Goal: Task Accomplishment & Management: Use online tool/utility

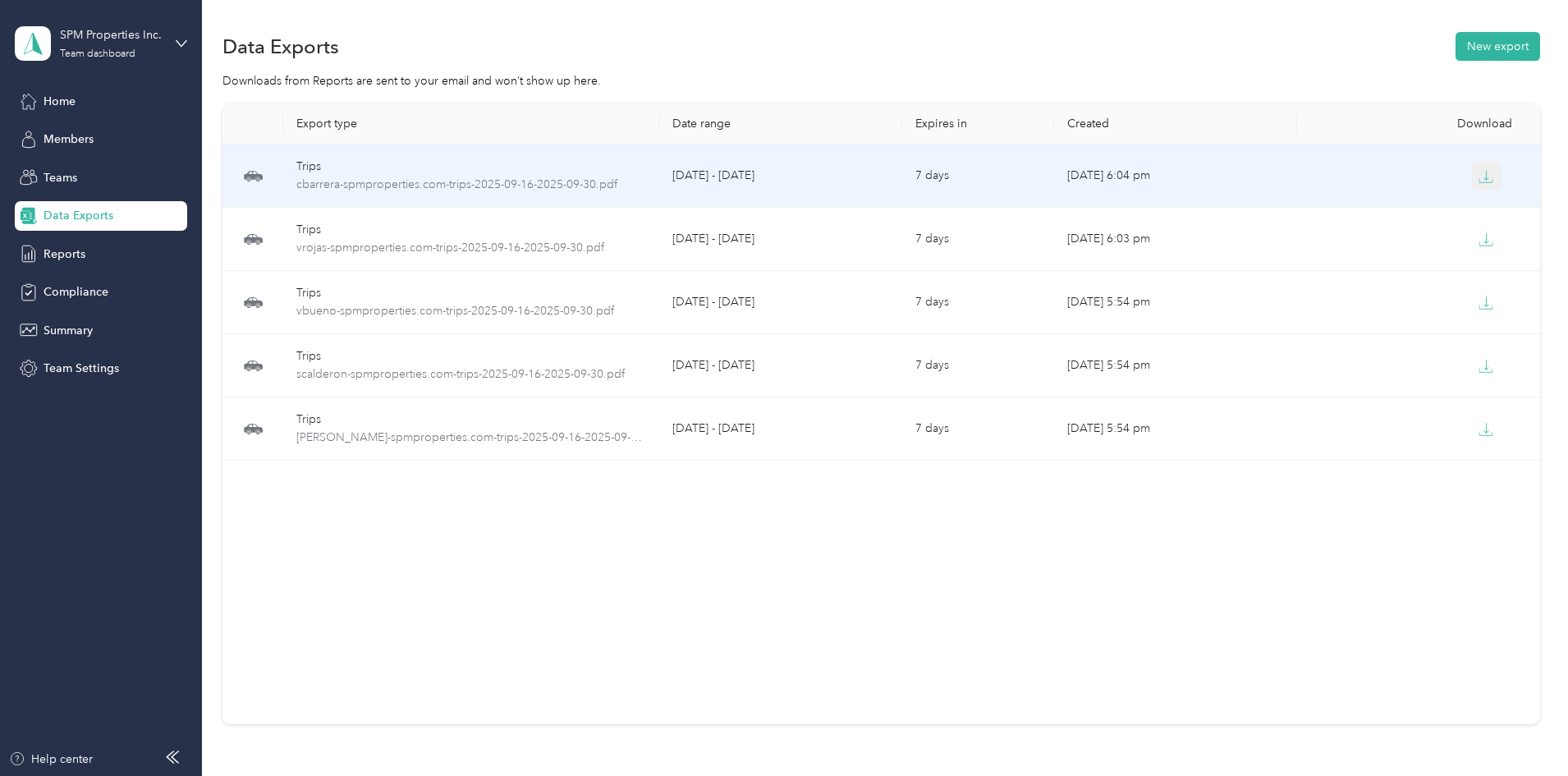
click at [1479, 174] on icon "button" at bounding box center [1486, 177] width 15 height 15
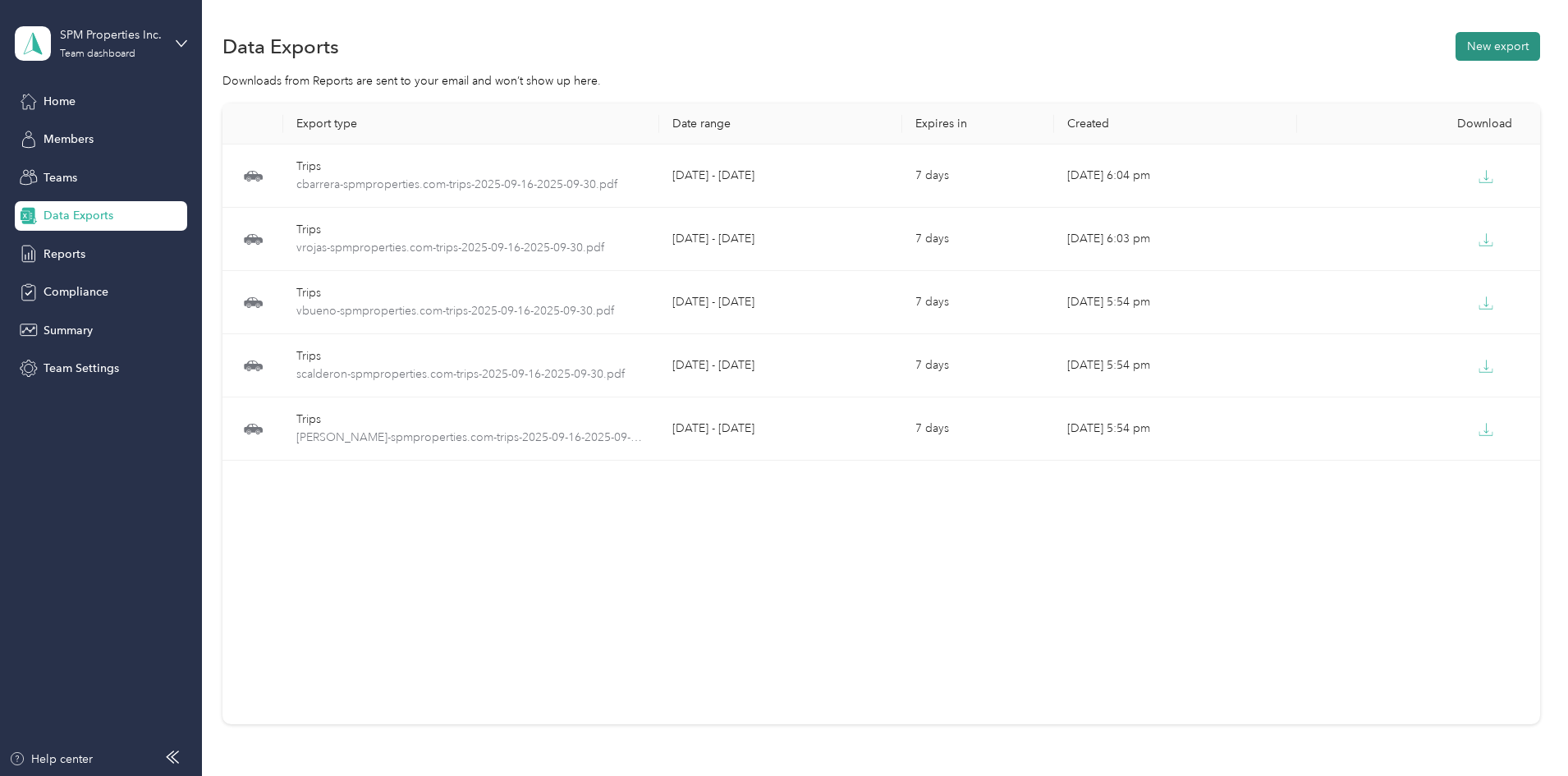
click at [1456, 46] on button "New export" at bounding box center [1498, 46] width 84 height 29
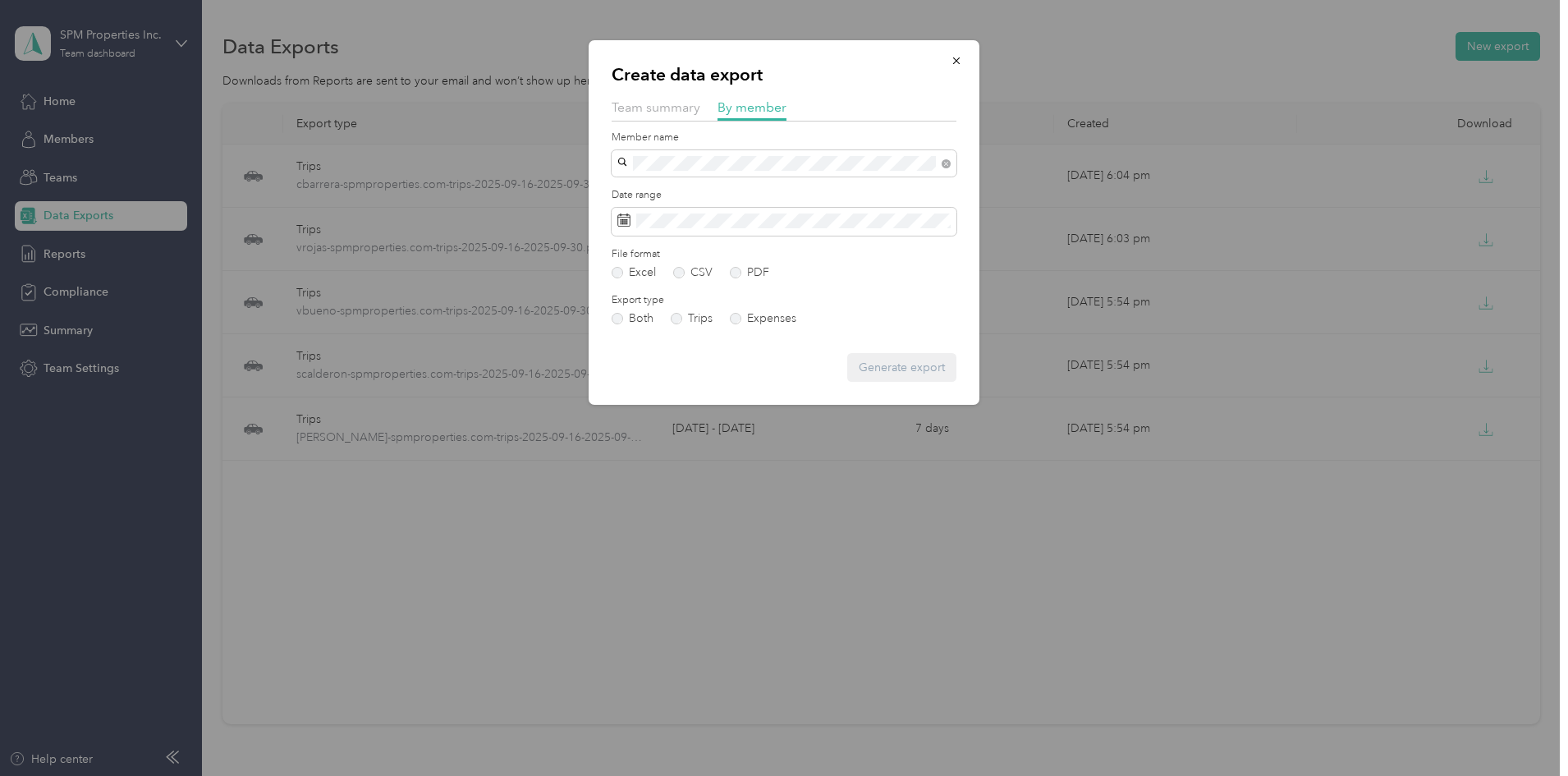
click at [653, 186] on span "[PERSON_NAME]" at bounding box center [669, 187] width 91 height 14
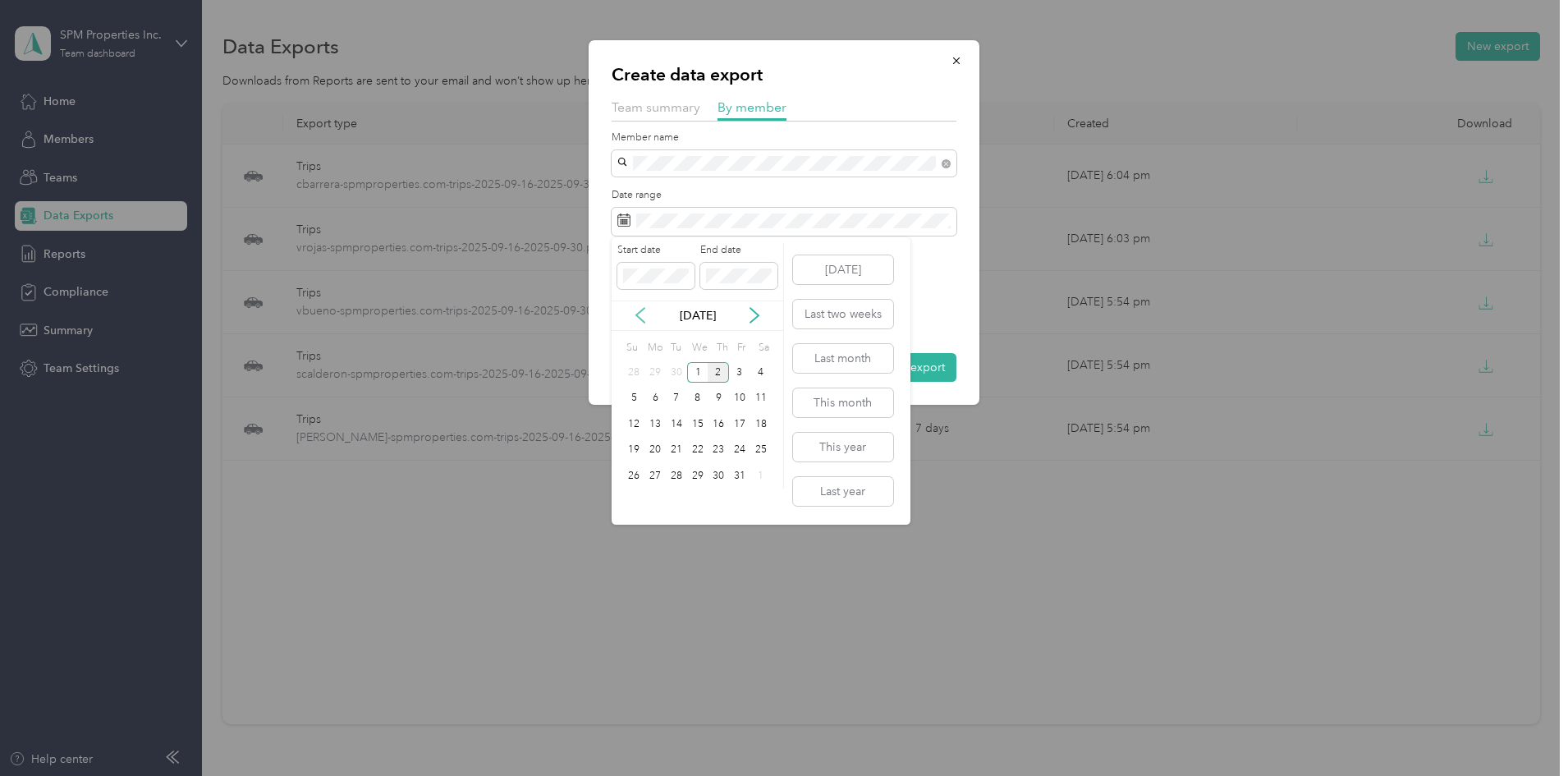
click at [636, 312] on icon at bounding box center [640, 315] width 16 height 16
click at [681, 421] on div "16" at bounding box center [676, 424] width 21 height 20
drag, startPoint x: 676, startPoint y: 471, endPoint x: 688, endPoint y: 462, distance: 15.0
click at [678, 471] on div "30" at bounding box center [676, 476] width 21 height 20
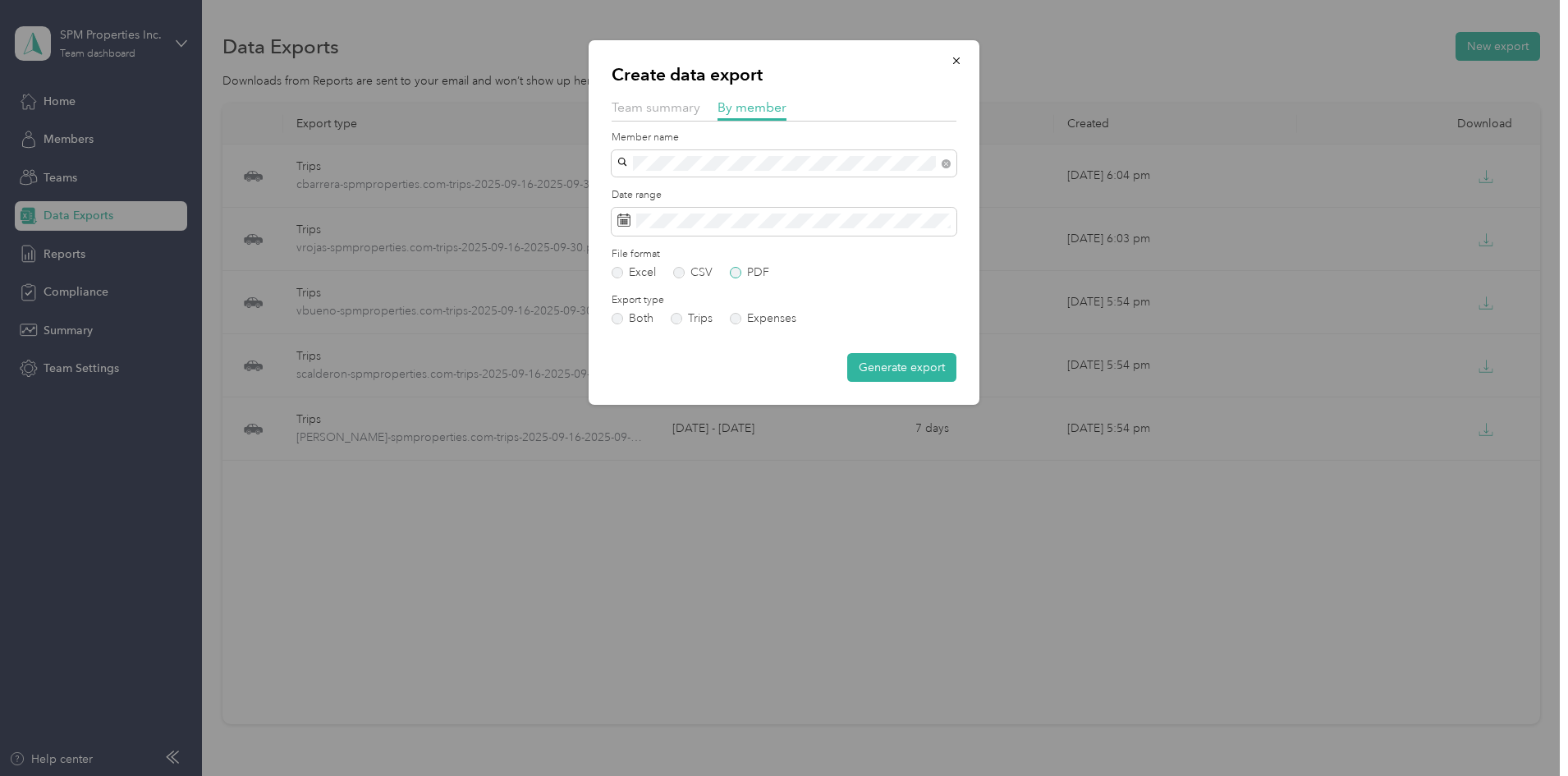
click at [752, 274] on label "PDF" at bounding box center [749, 272] width 40 height 12
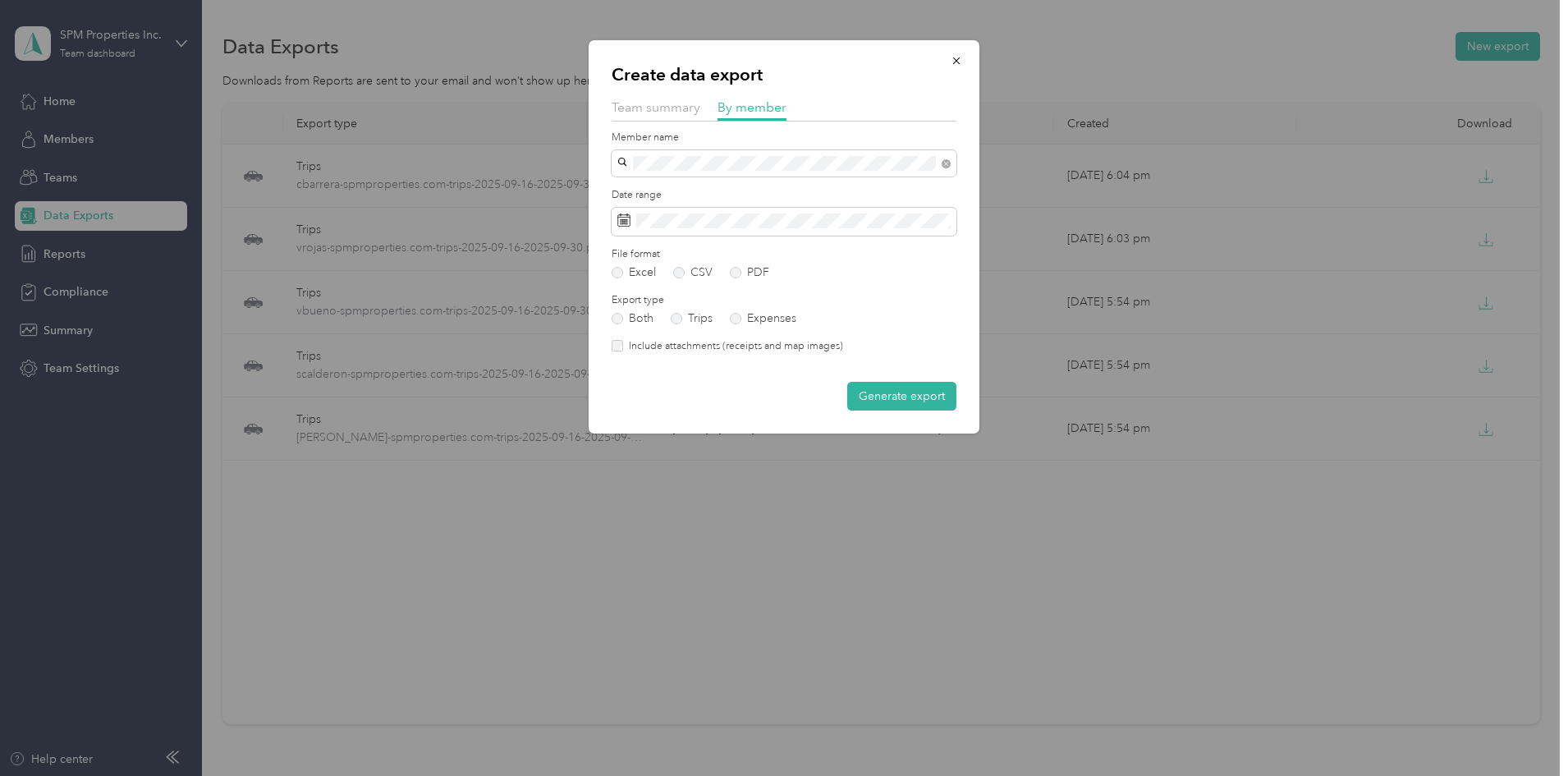
click at [794, 341] on label "Include attachments (receipts and map images)" at bounding box center [733, 347] width 220 height 15
click at [901, 387] on button "Generate export" at bounding box center [902, 396] width 109 height 29
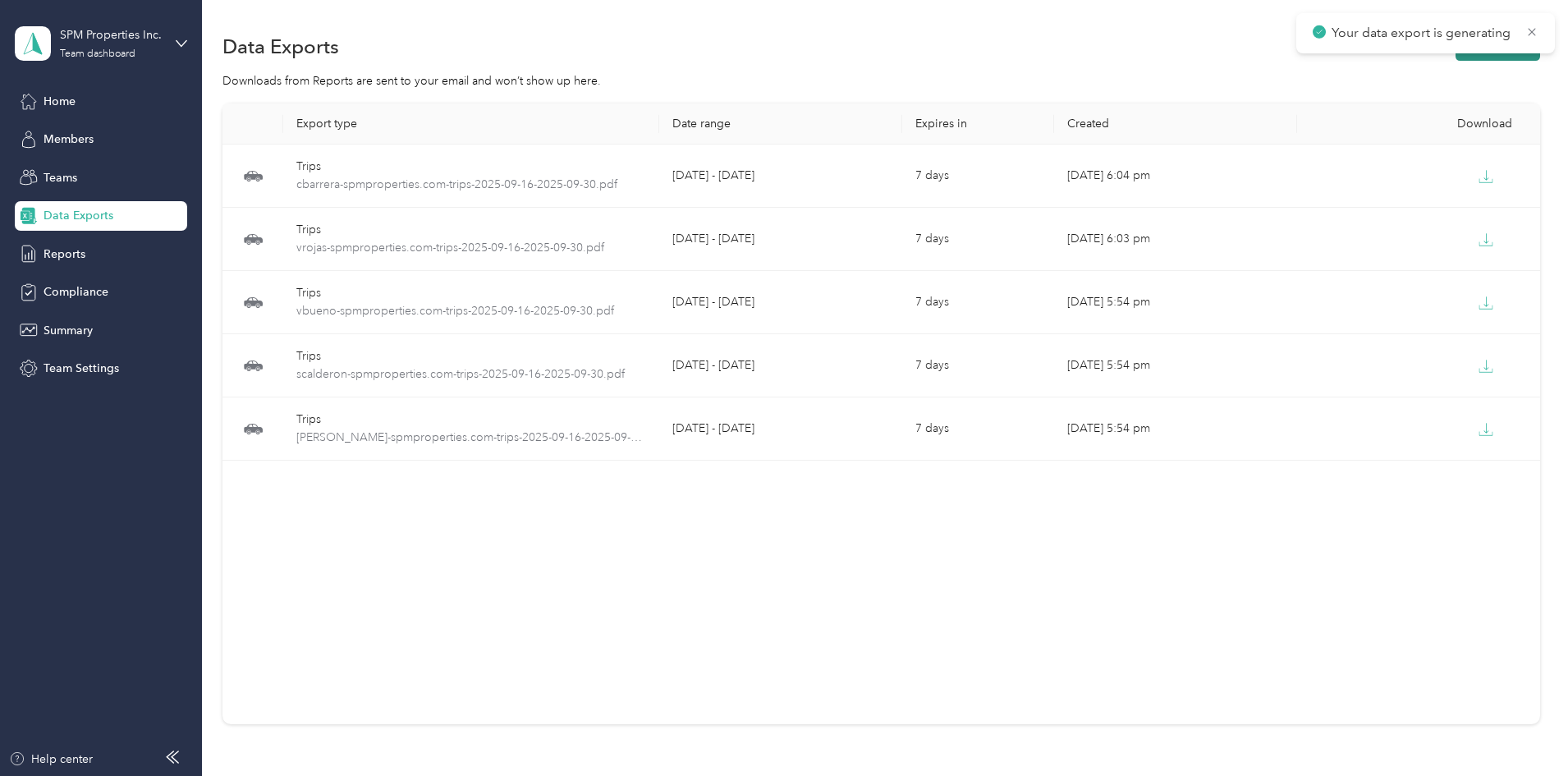
click at [1456, 53] on button "New export" at bounding box center [1498, 46] width 84 height 29
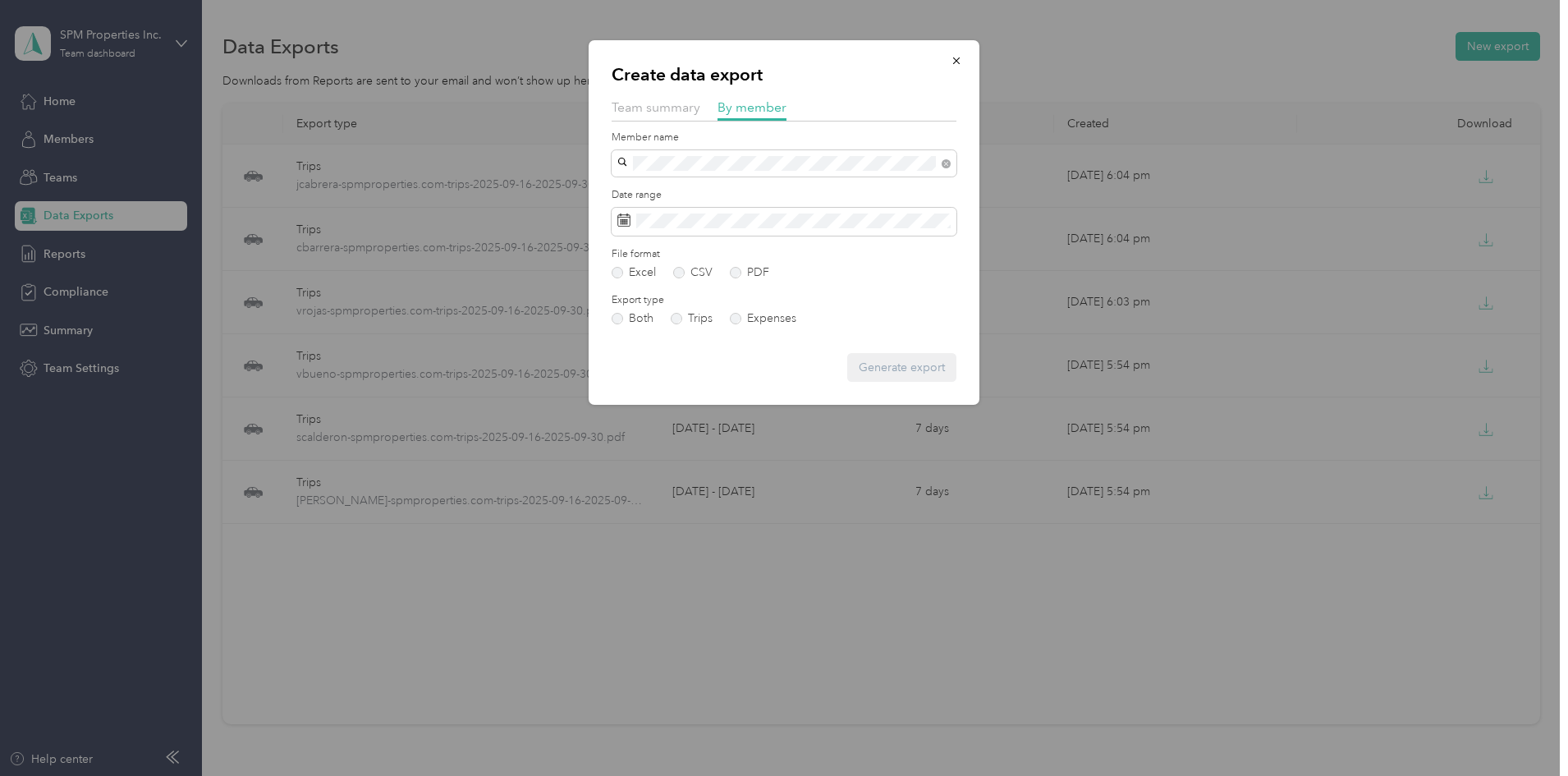
click at [722, 191] on span "[EMAIL_ADDRESS][DOMAIN_NAME]" at bounding box center [720, 192] width 194 height 14
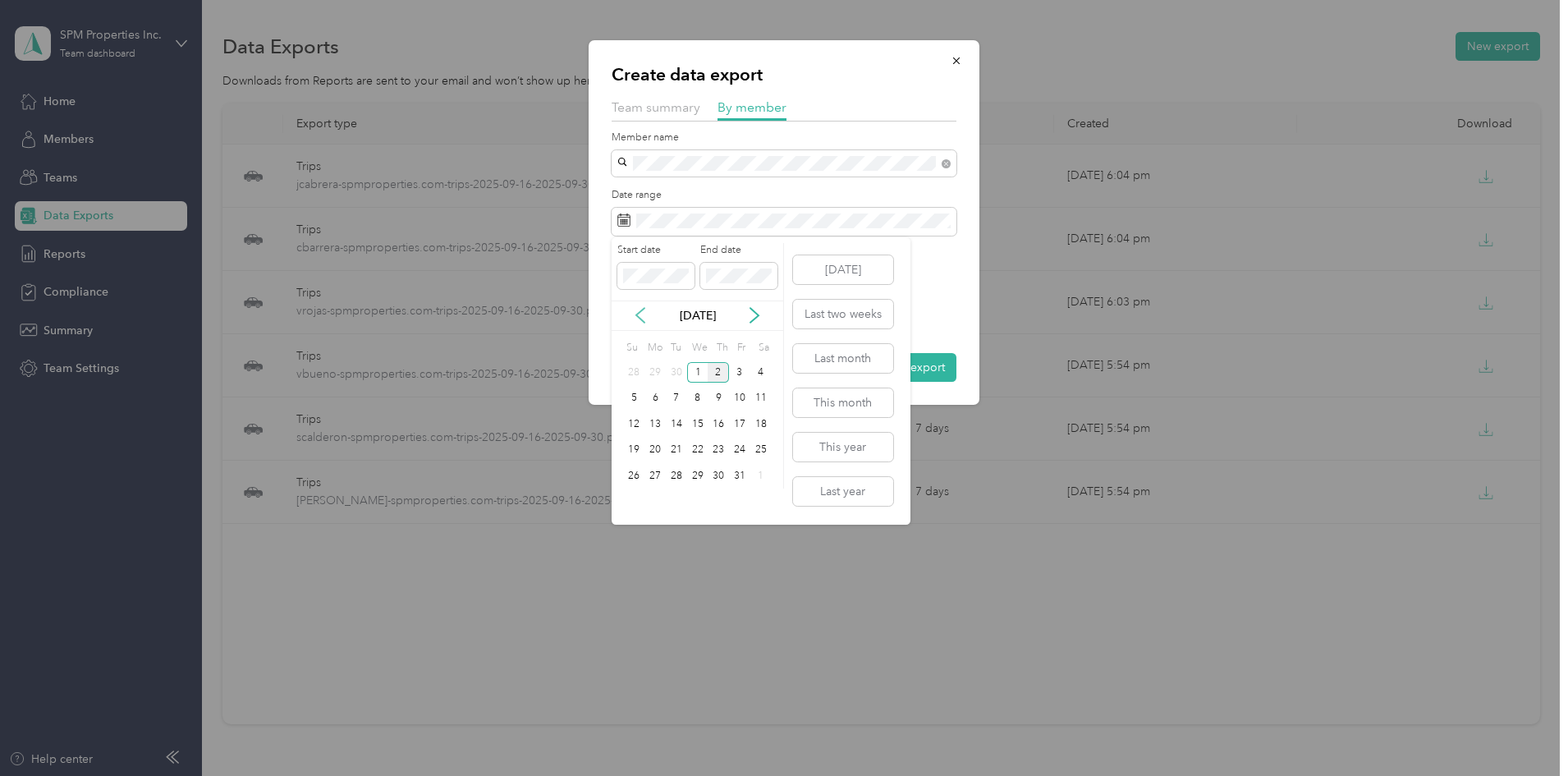
click at [639, 313] on icon at bounding box center [640, 315] width 8 height 15
click at [674, 422] on div "16" at bounding box center [676, 424] width 21 height 20
click at [681, 477] on div "30" at bounding box center [676, 476] width 21 height 20
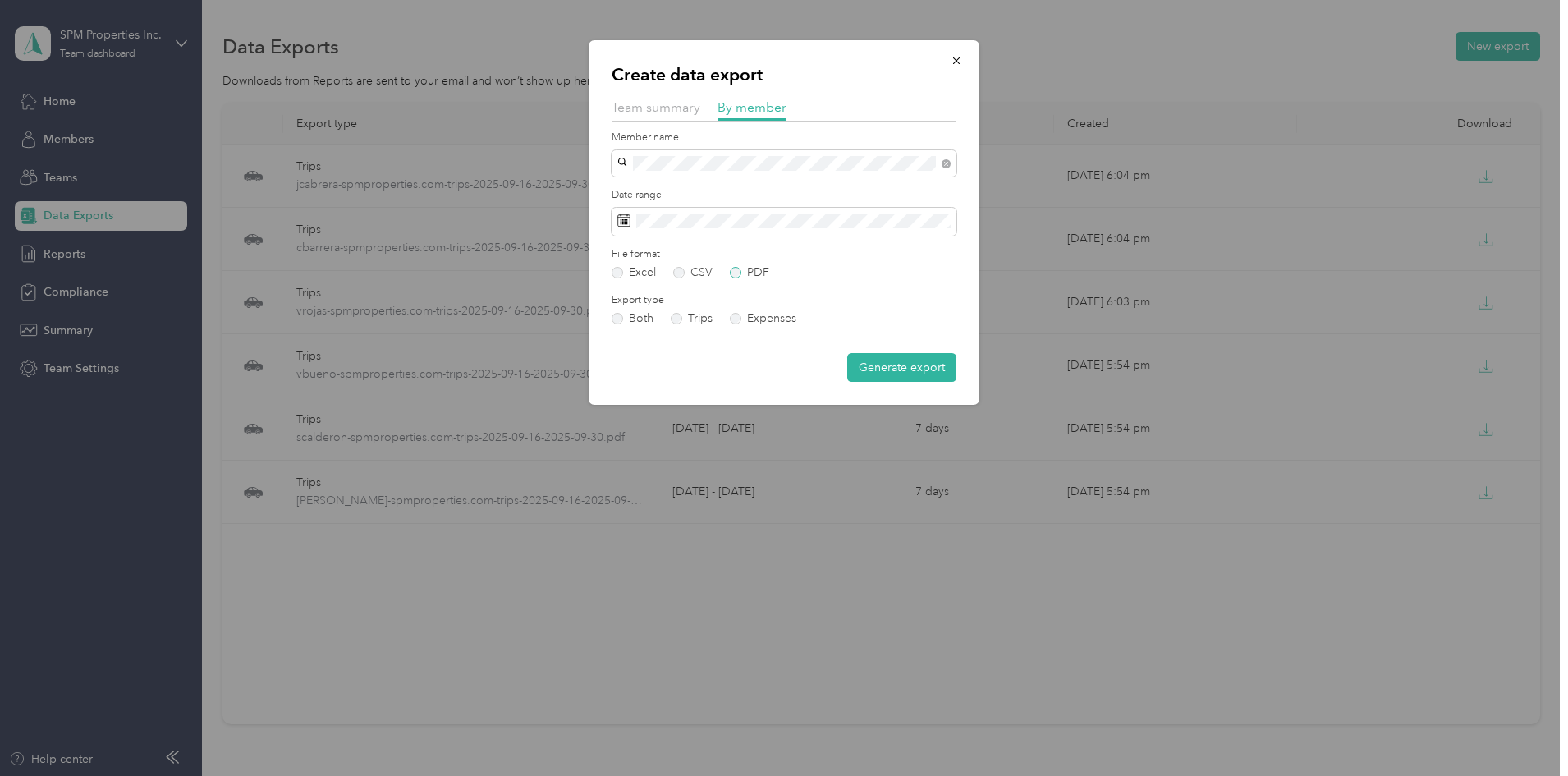
click at [752, 267] on label "PDF" at bounding box center [749, 272] width 40 height 12
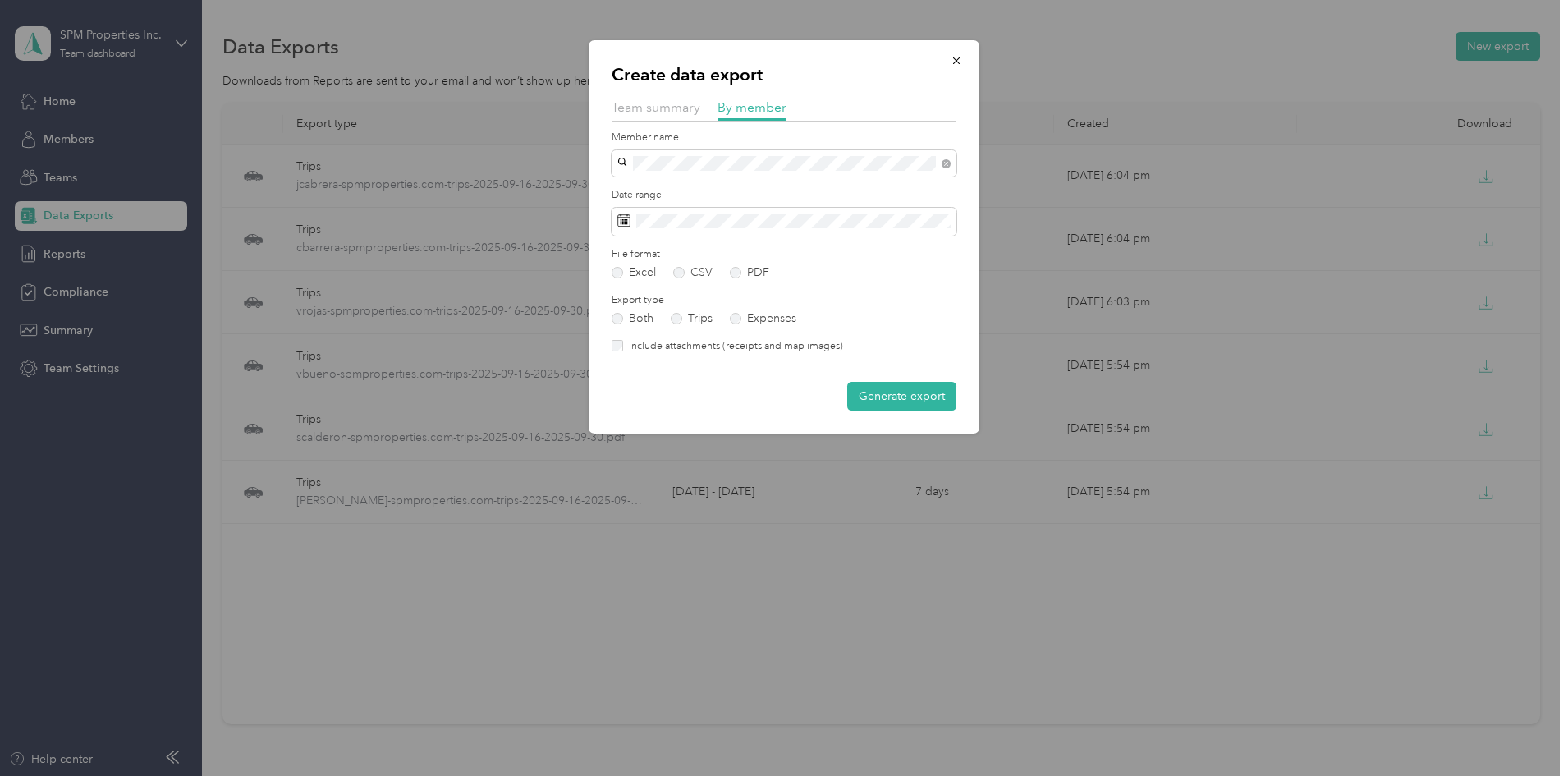
click at [709, 348] on label "Include attachments (receipts and map images)" at bounding box center [733, 347] width 220 height 15
click at [912, 380] on form "Member name Date range File format Excel CSV PDF Export type Both Trips Expense…" at bounding box center [784, 271] width 345 height 281
click at [912, 389] on button "Generate export" at bounding box center [902, 396] width 109 height 29
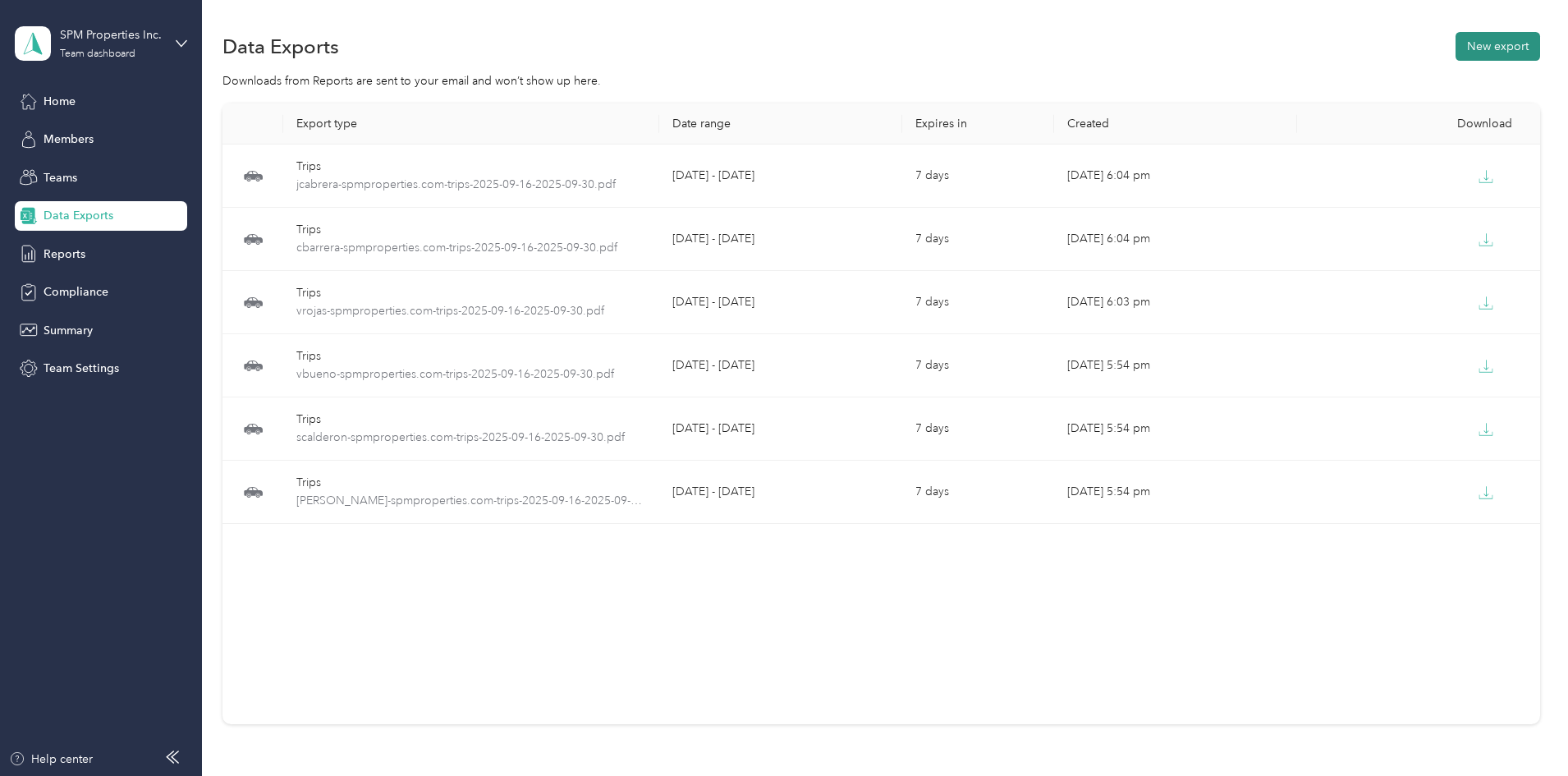
click at [1456, 45] on button "New export" at bounding box center [1498, 46] width 84 height 29
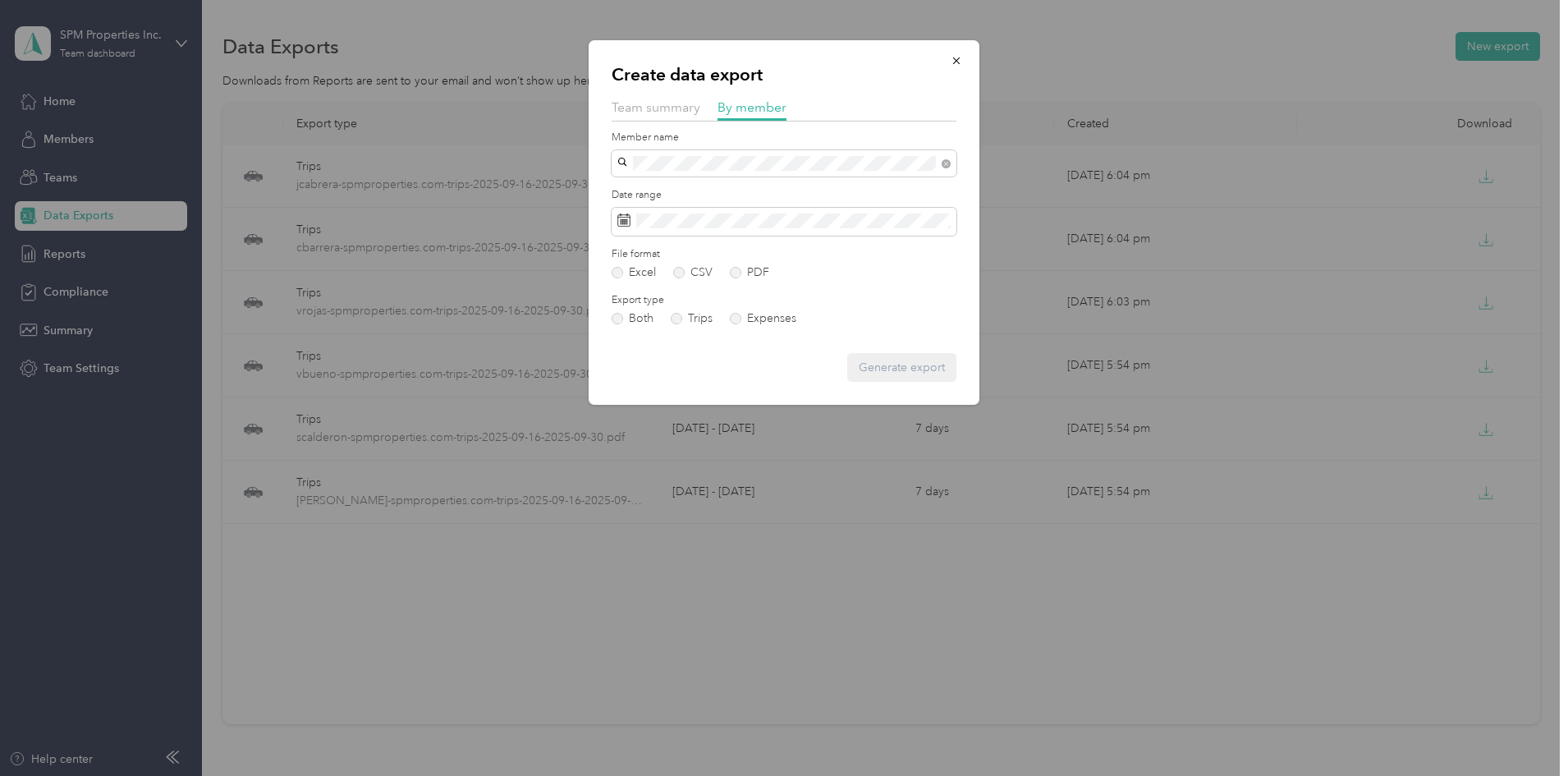
click at [701, 186] on span "[PERSON_NAME]" at bounding box center [669, 192] width 91 height 14
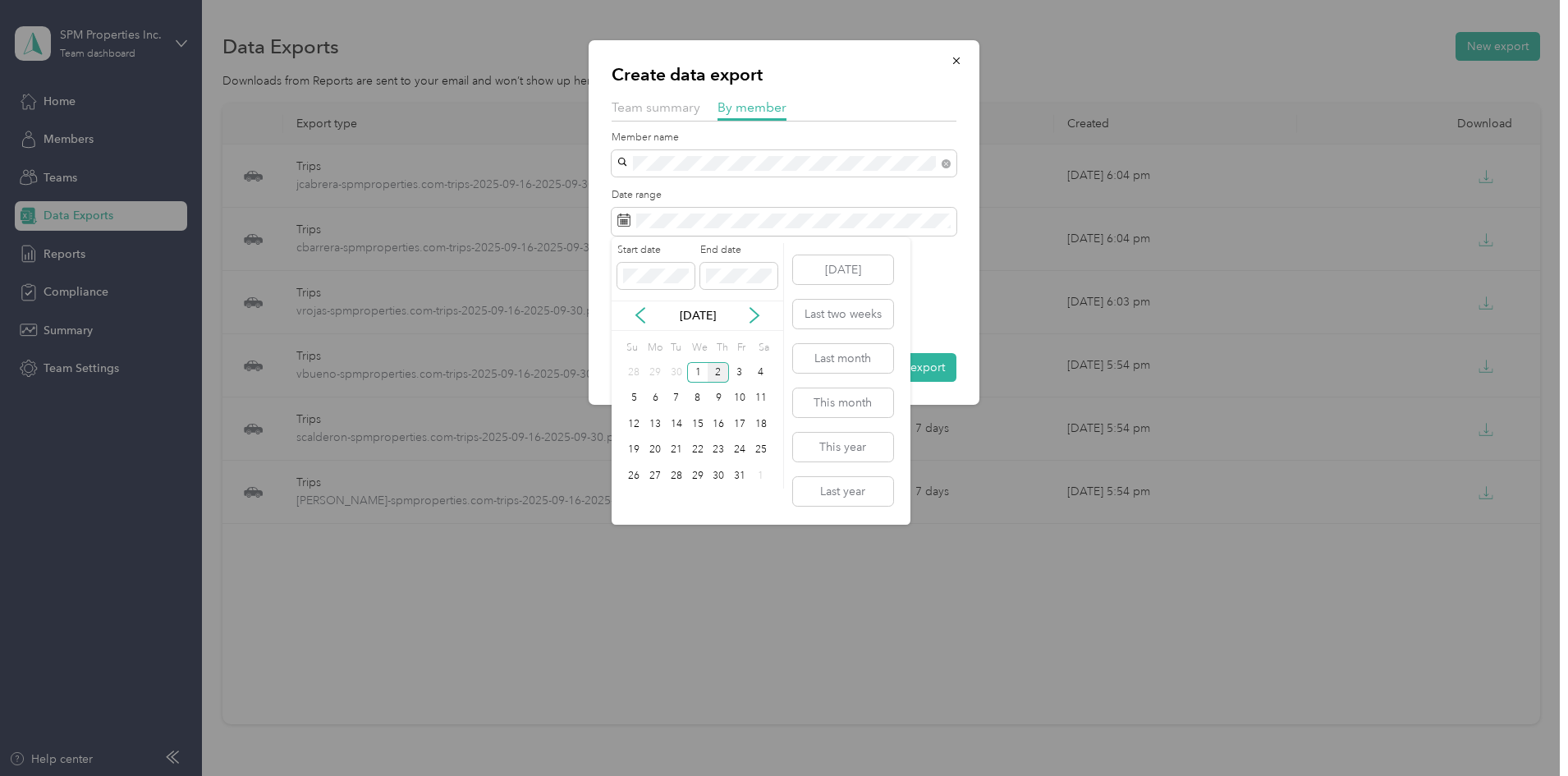
click at [649, 312] on div "[DATE]" at bounding box center [697, 315] width 171 height 17
click at [644, 315] on icon at bounding box center [640, 315] width 16 height 16
click at [682, 423] on div "16" at bounding box center [676, 424] width 21 height 20
click at [681, 472] on div "30" at bounding box center [676, 476] width 21 height 20
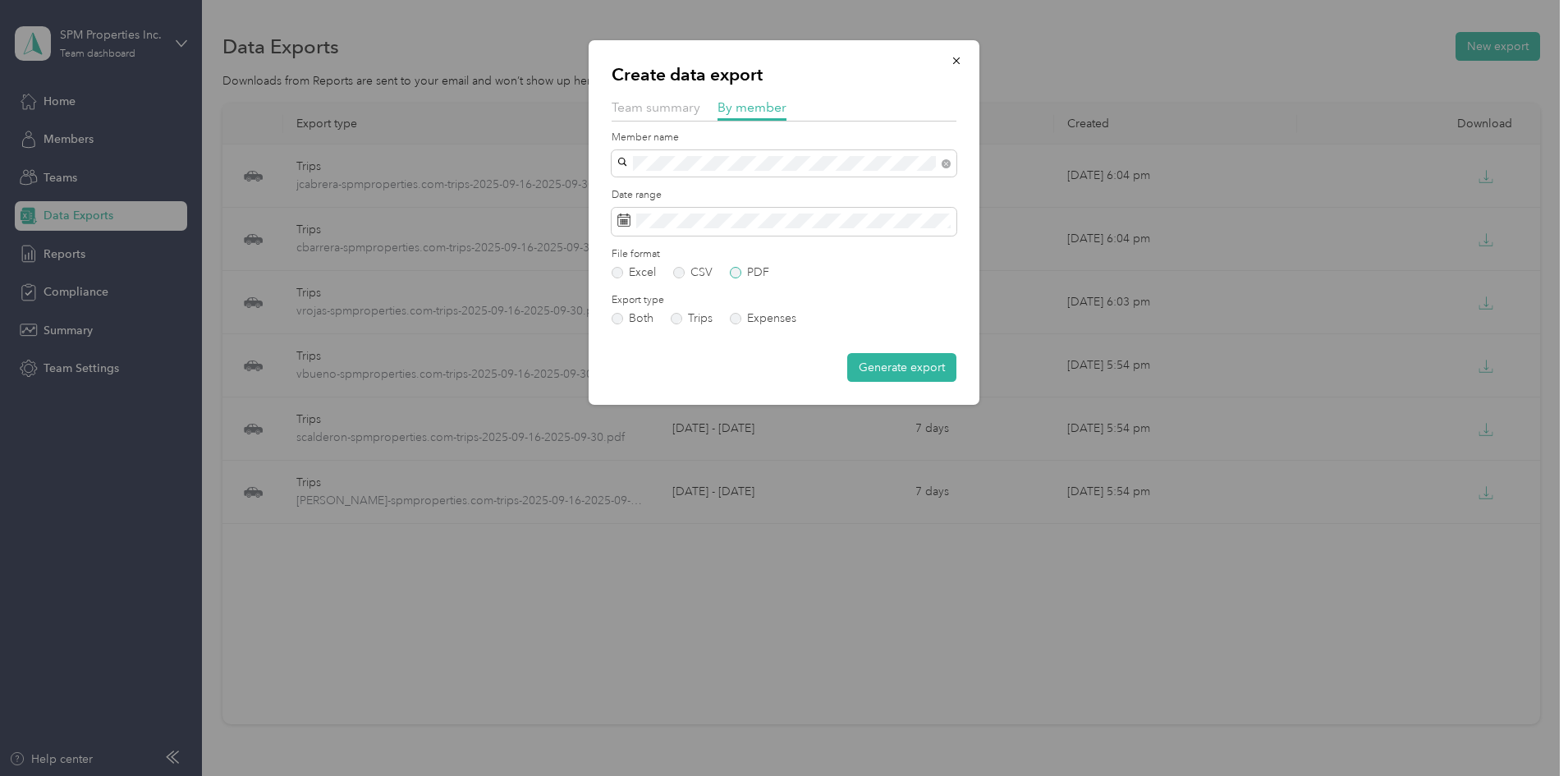
click at [752, 277] on label "PDF" at bounding box center [749, 272] width 40 height 12
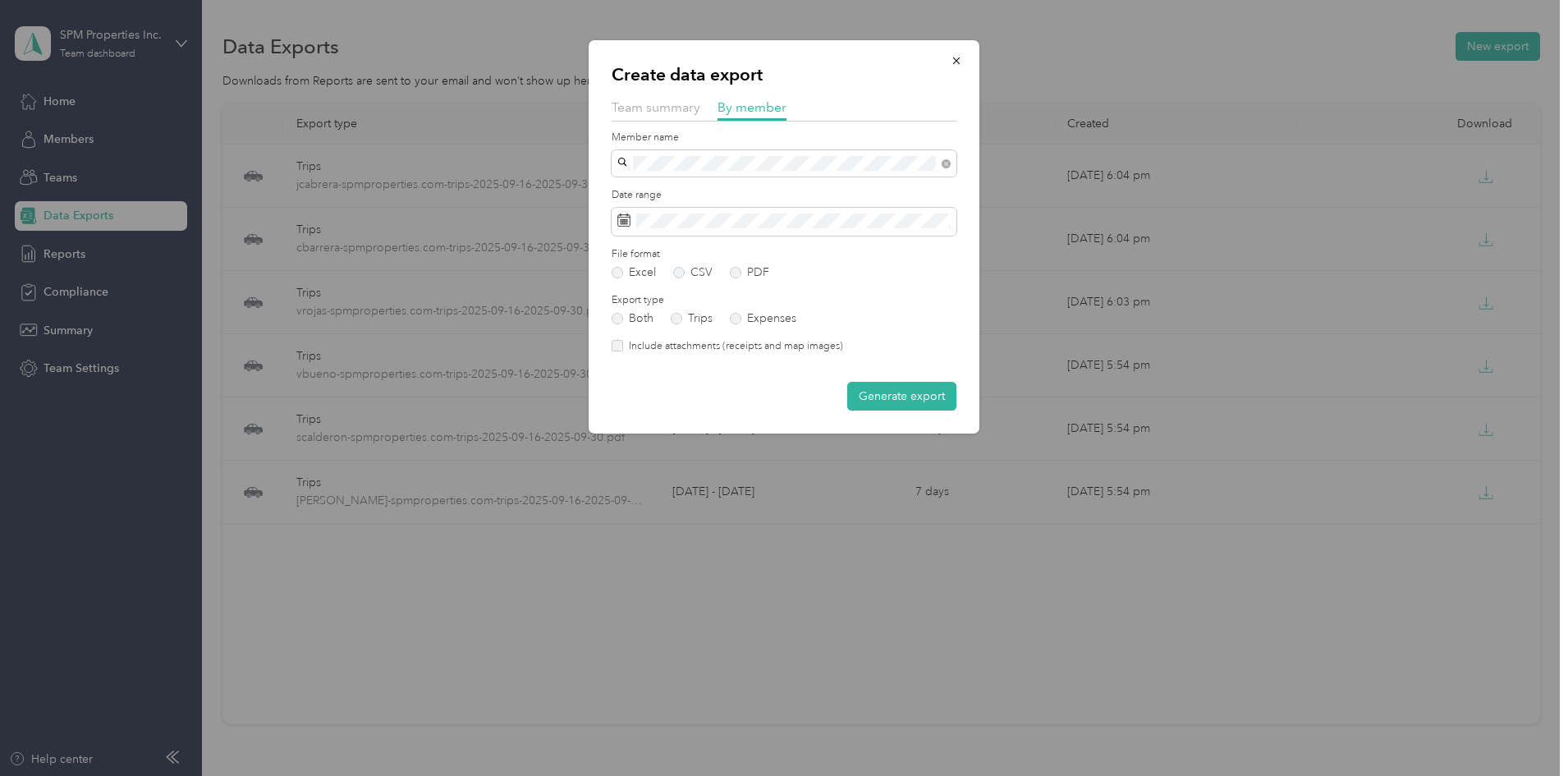
click at [745, 347] on label "Include attachments (receipts and map images)" at bounding box center [733, 347] width 220 height 15
click at [892, 376] on form "Member name Date range File format Excel CSV PDF Export type Both Trips Expense…" at bounding box center [784, 271] width 345 height 281
click at [900, 388] on button "Generate export" at bounding box center [902, 396] width 109 height 29
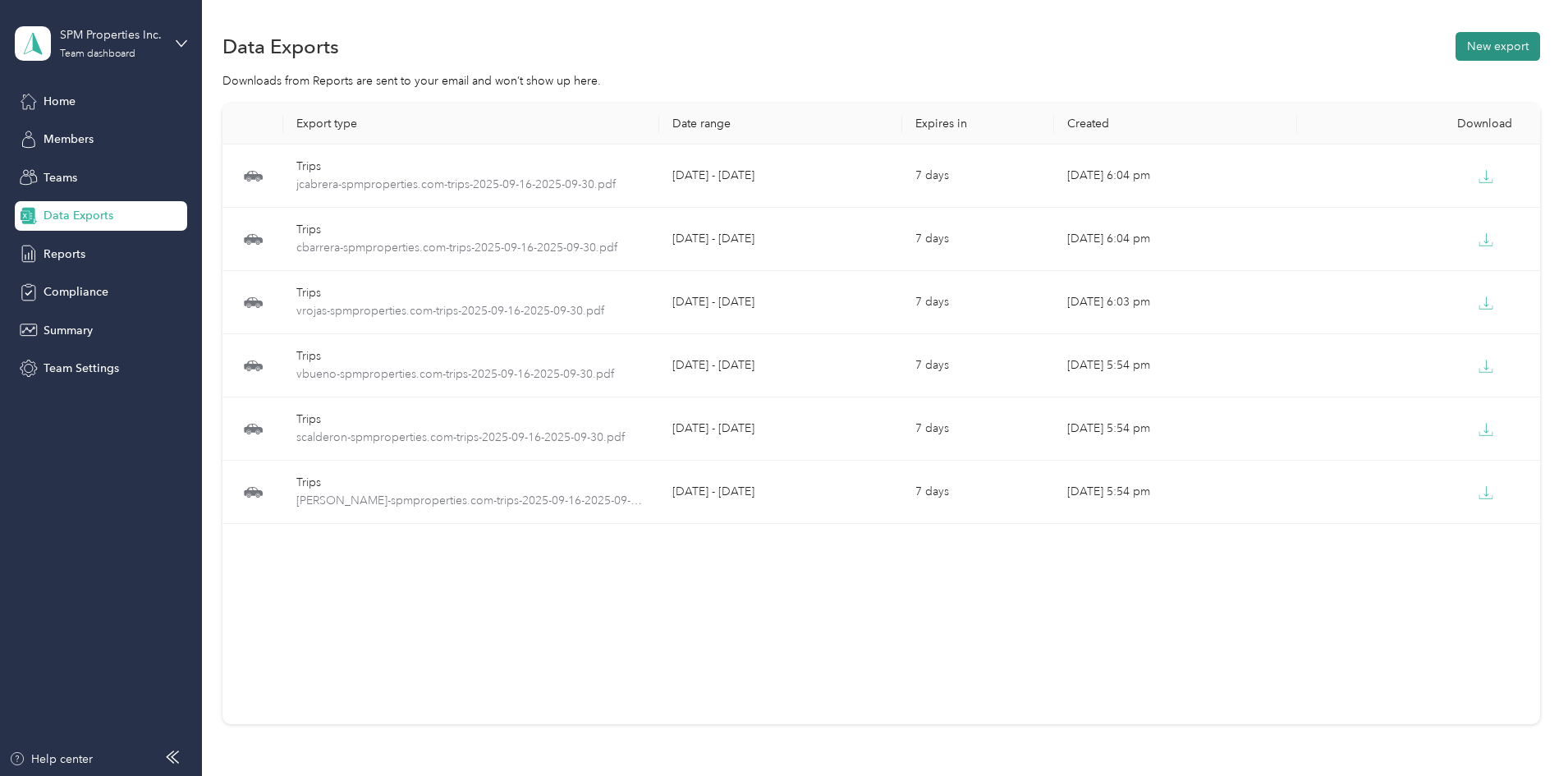
click at [1456, 52] on button "New export" at bounding box center [1498, 46] width 84 height 29
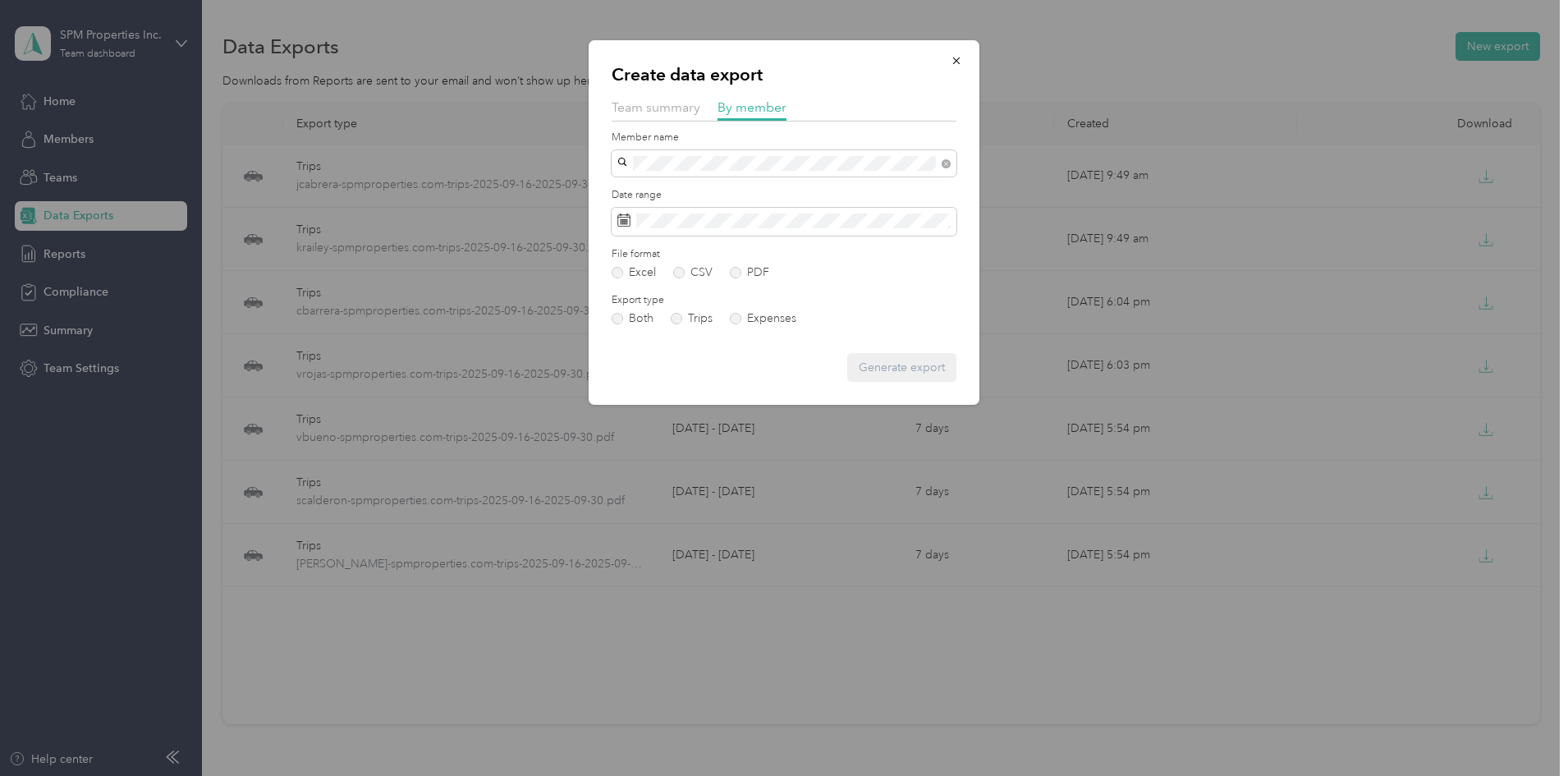
click at [704, 334] on span "[PERSON_NAME][EMAIL_ADDRESS][DOMAIN_NAME]" at bounding box center [766, 336] width 285 height 14
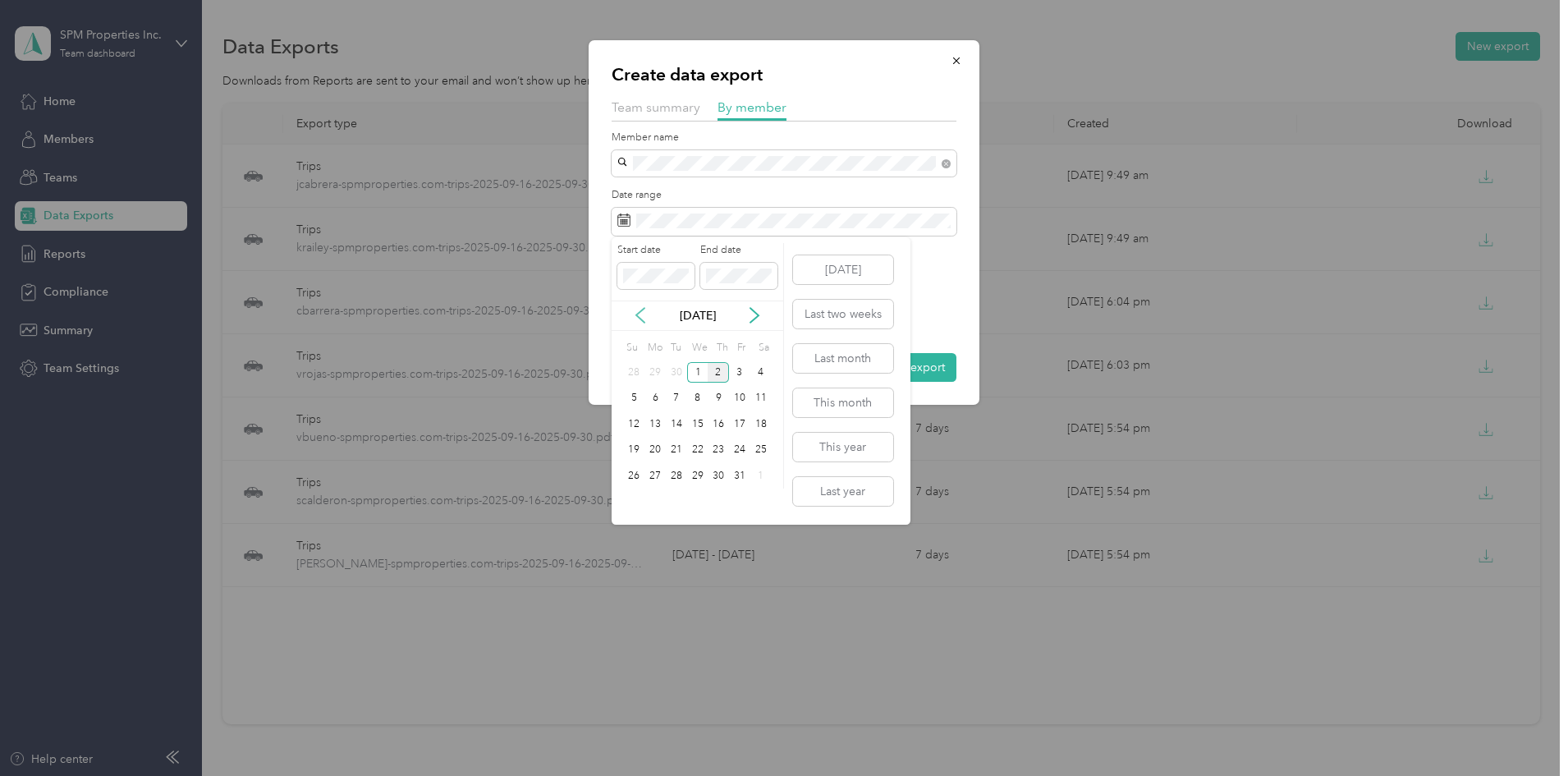
click at [637, 314] on icon at bounding box center [640, 315] width 8 height 15
click at [674, 421] on div "16" at bounding box center [676, 424] width 21 height 20
click at [675, 468] on div "30" at bounding box center [676, 476] width 21 height 20
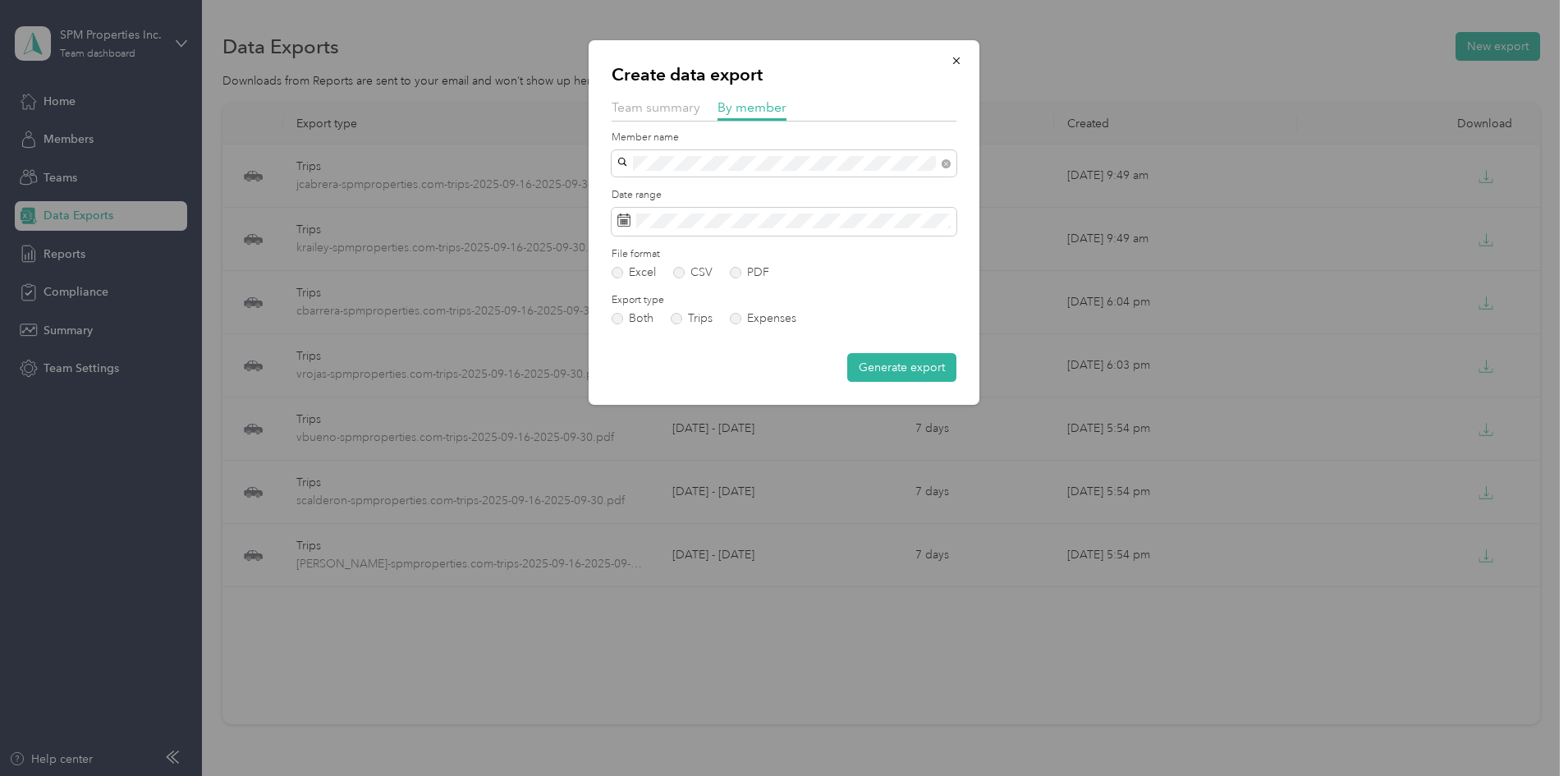
click at [768, 280] on form "Member name Date range File format Excel CSV PDF Export type Both Trips Expense…" at bounding box center [784, 256] width 345 height 252
drag, startPoint x: 757, startPoint y: 274, endPoint x: 774, endPoint y: 336, distance: 64.3
click at [757, 274] on label "PDF" at bounding box center [749, 272] width 40 height 12
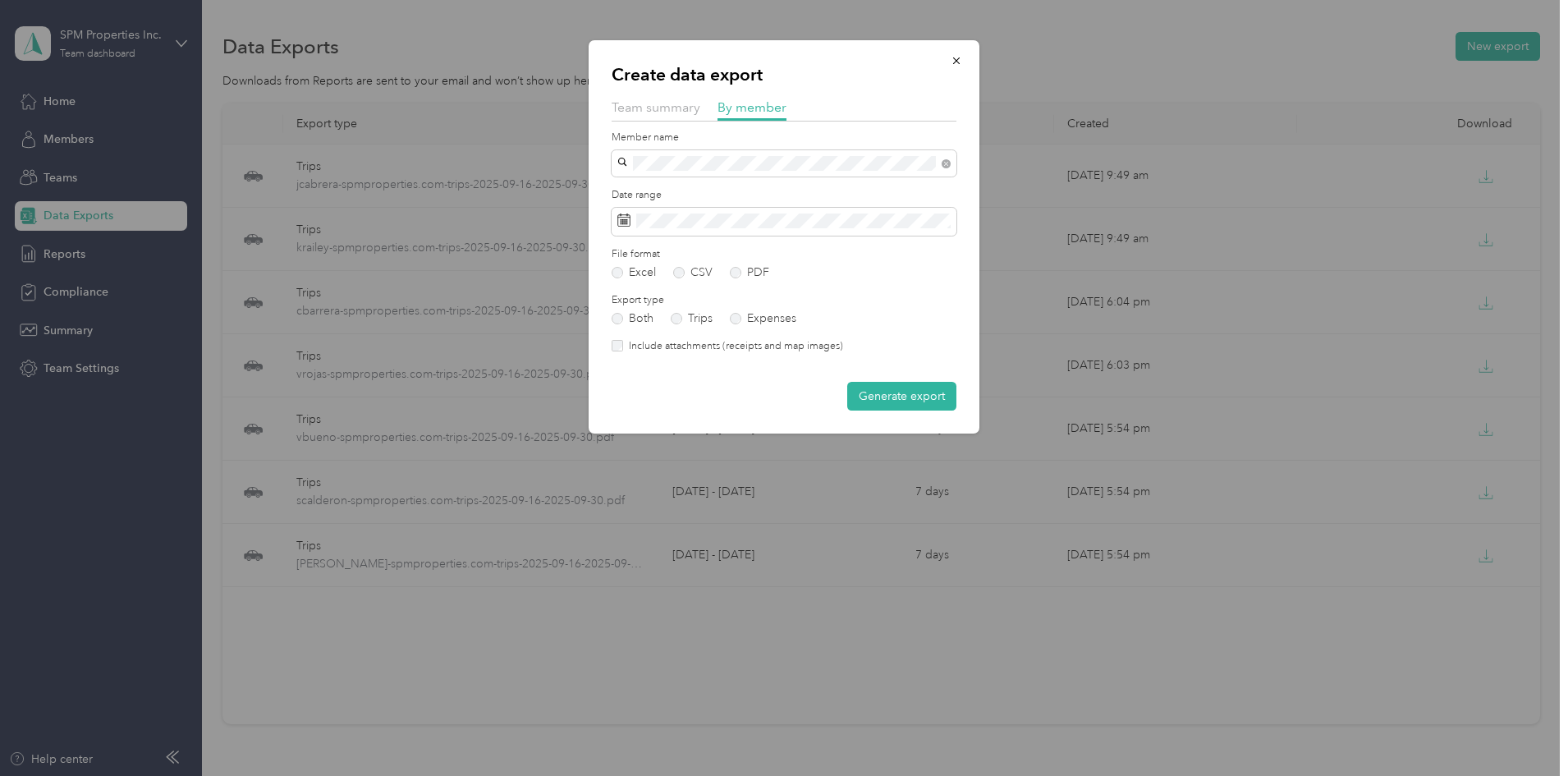
click at [762, 344] on label "Include attachments (receipts and map images)" at bounding box center [733, 347] width 220 height 15
click at [900, 396] on button "Generate export" at bounding box center [902, 396] width 109 height 29
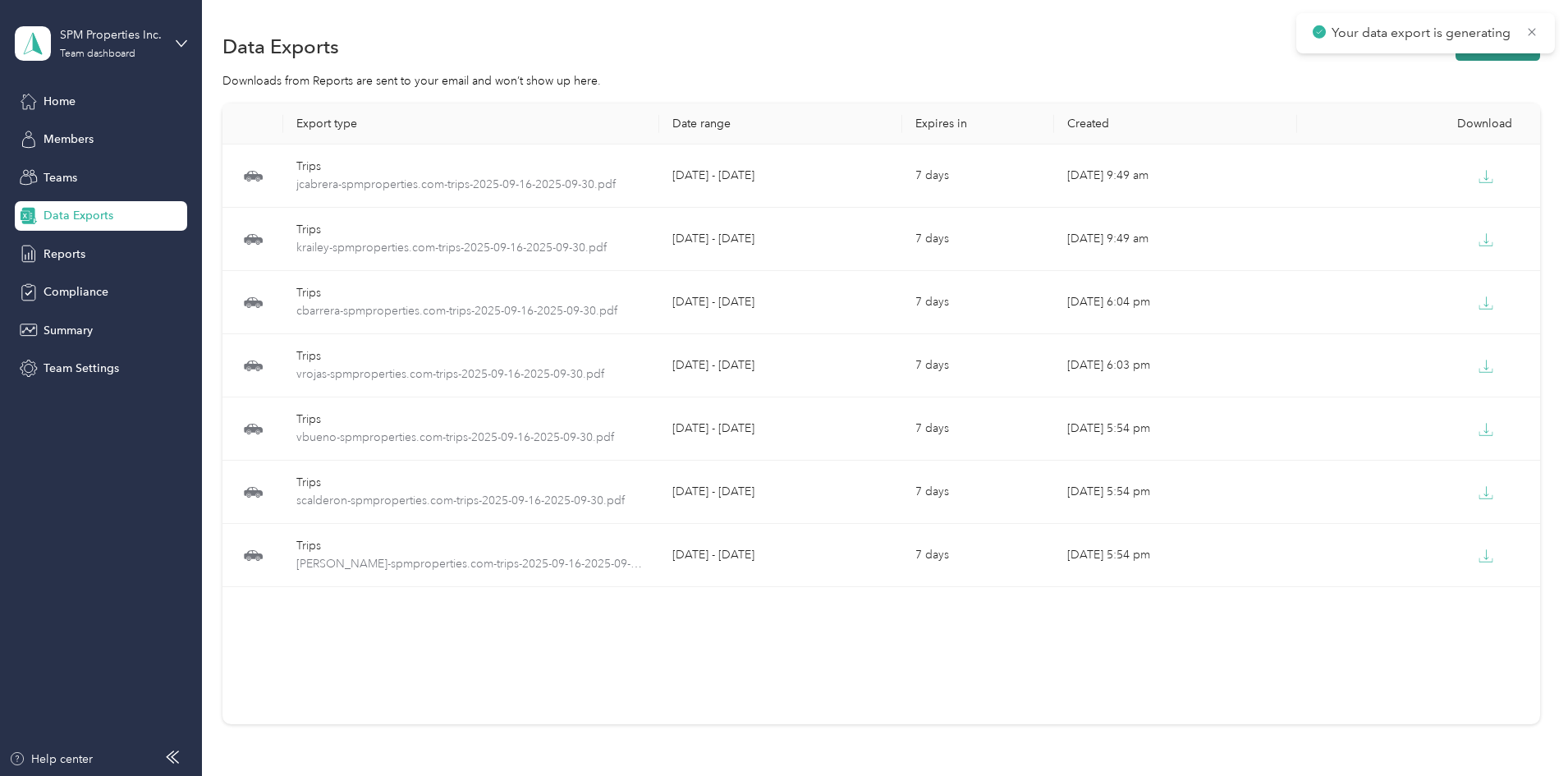
click at [1456, 54] on button "New export" at bounding box center [1498, 46] width 84 height 29
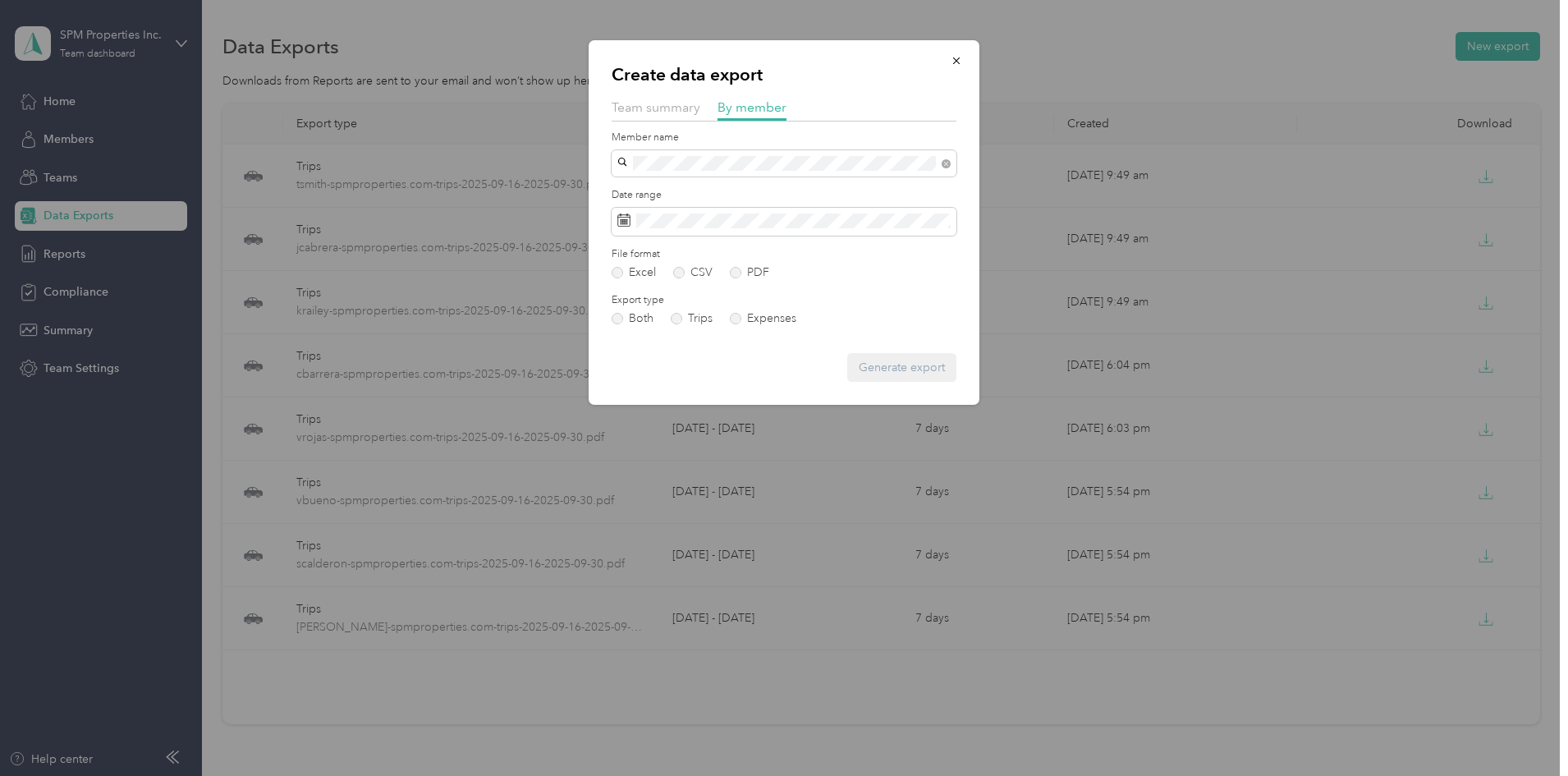
click at [691, 191] on div "[PERSON_NAME]" at bounding box center [784, 192] width 322 height 17
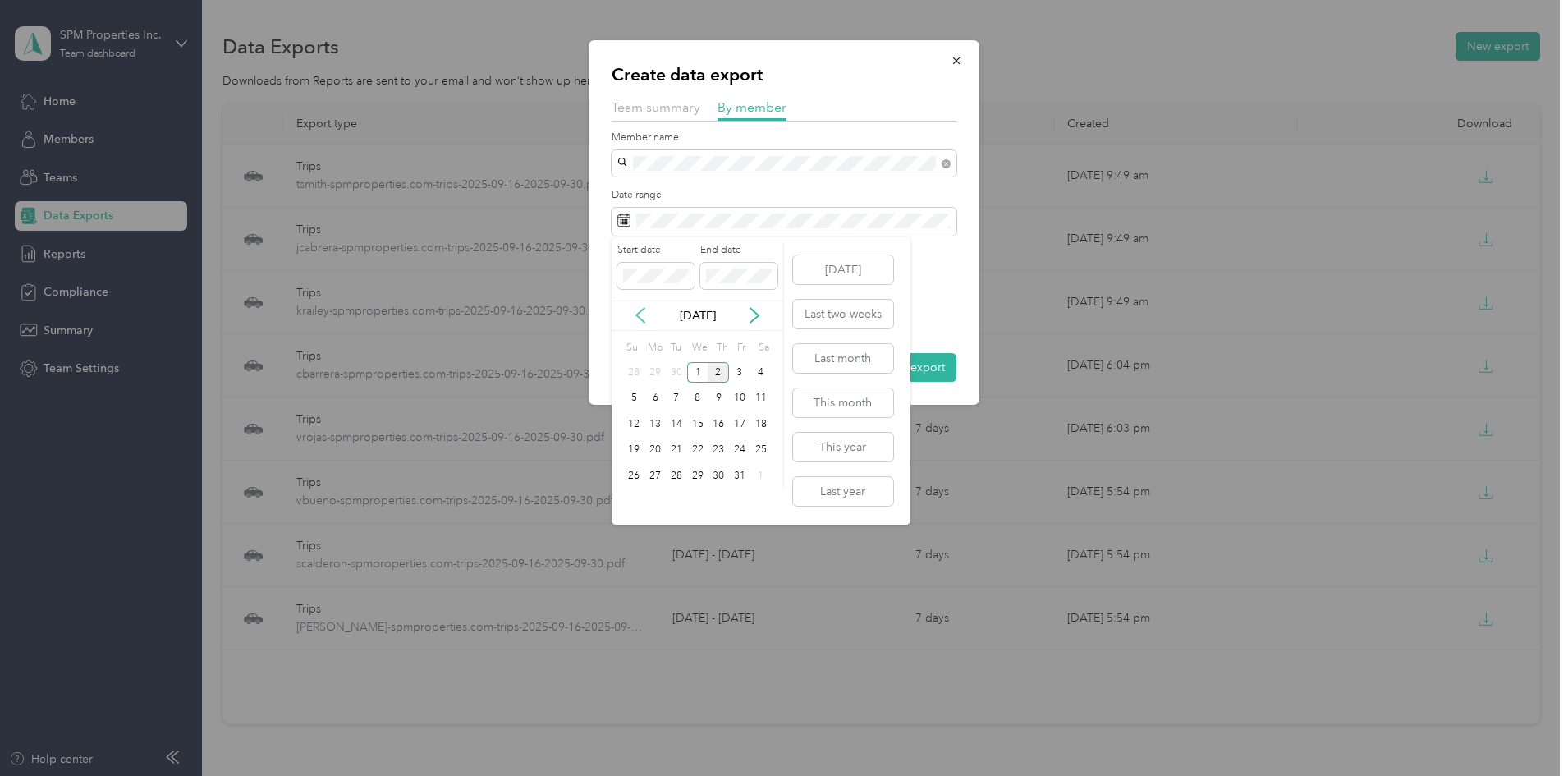
drag, startPoint x: 644, startPoint y: 314, endPoint x: 659, endPoint y: 334, distance: 25.0
click at [644, 315] on icon at bounding box center [640, 315] width 16 height 16
click at [678, 418] on div "16" at bounding box center [676, 424] width 21 height 20
click at [682, 472] on div "30" at bounding box center [676, 476] width 21 height 20
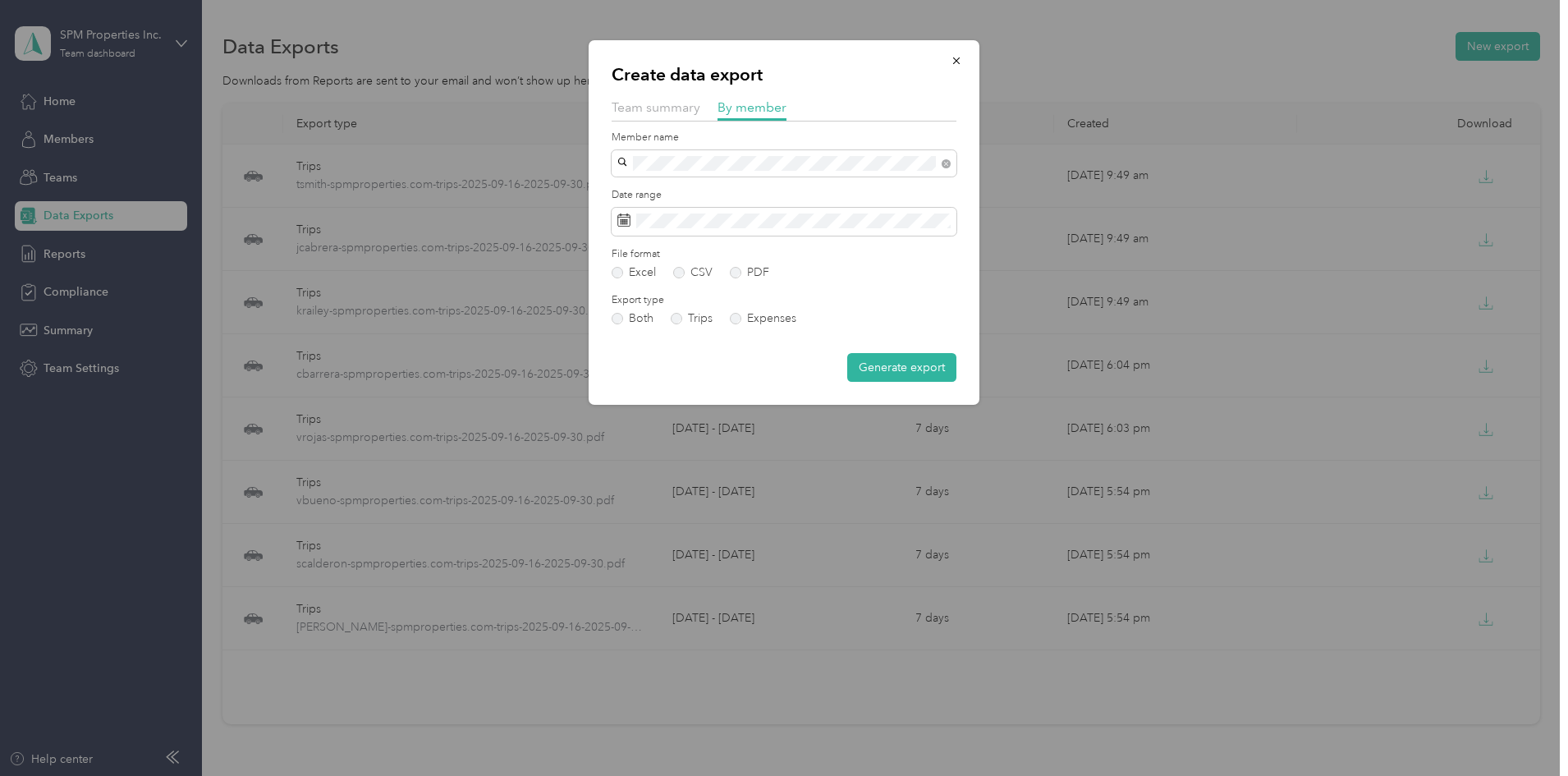
click at [747, 262] on div "File format Excel CSV PDF" at bounding box center [784, 263] width 345 height 32
click at [747, 269] on label "PDF" at bounding box center [749, 272] width 40 height 12
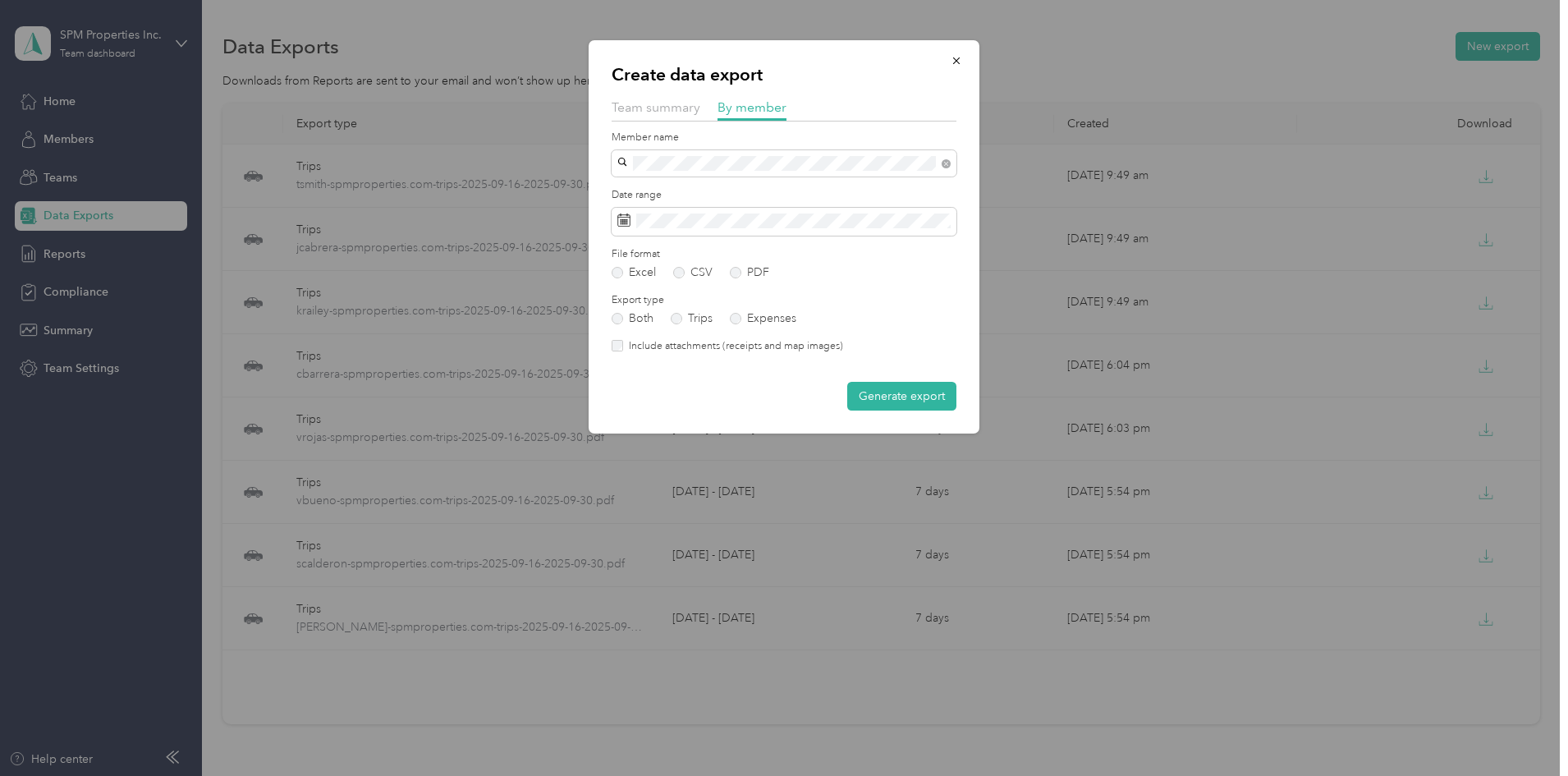
click at [746, 348] on label "Include attachments (receipts and map images)" at bounding box center [733, 347] width 220 height 15
click at [909, 395] on button "Generate export" at bounding box center [902, 396] width 109 height 29
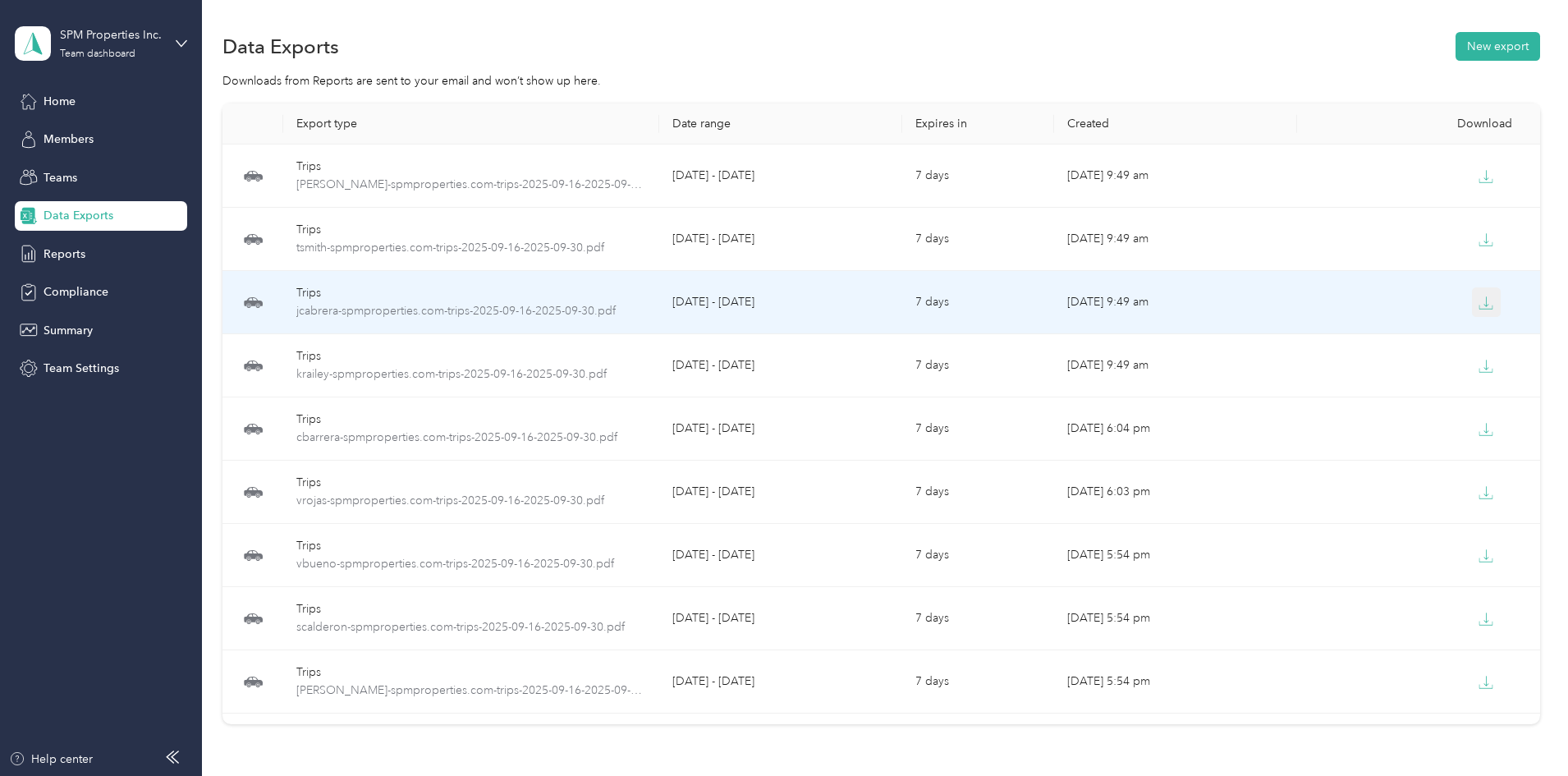
click at [1479, 300] on icon "button" at bounding box center [1486, 303] width 15 height 15
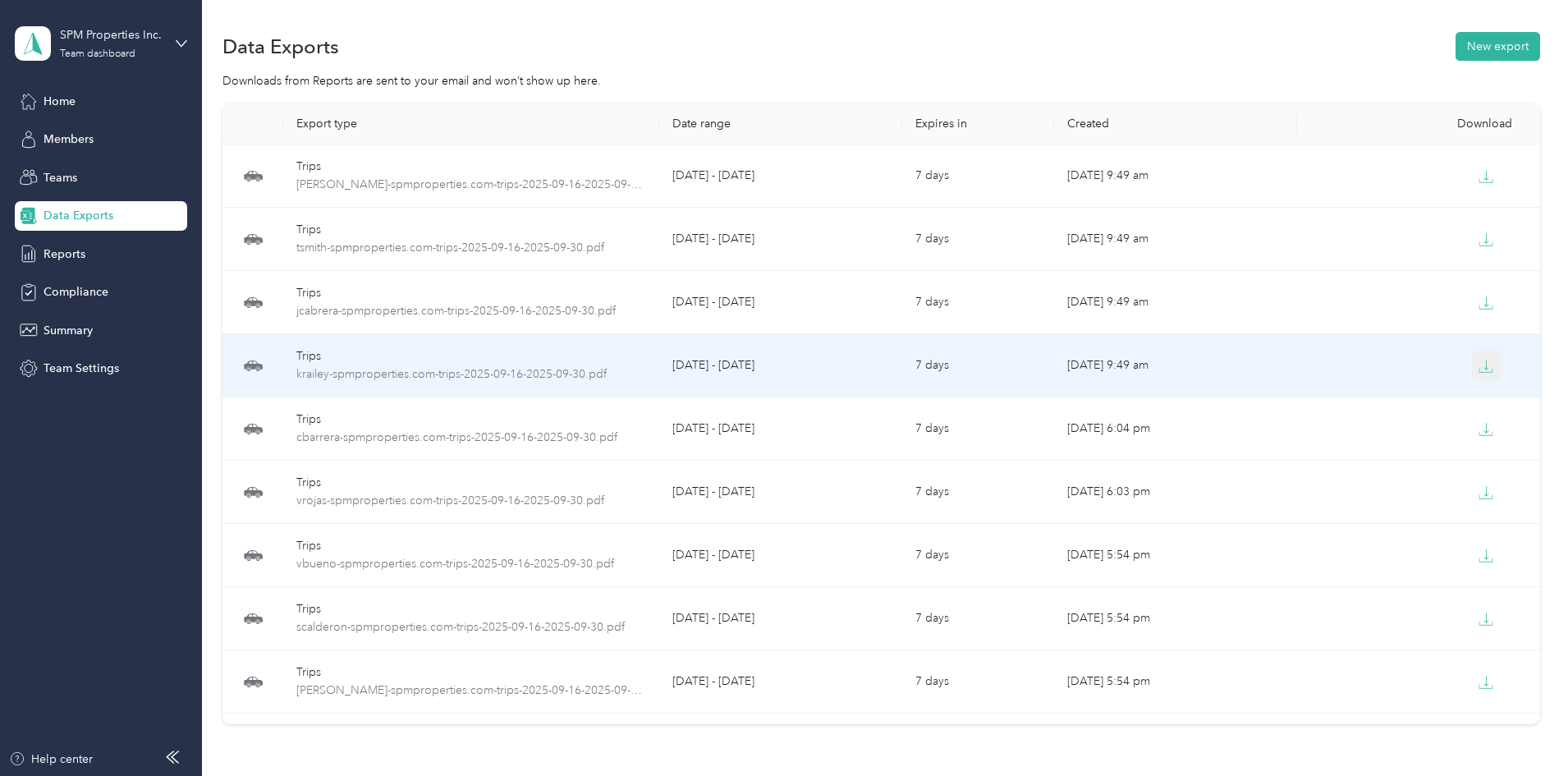
click at [1479, 363] on icon "button" at bounding box center [1486, 366] width 15 height 15
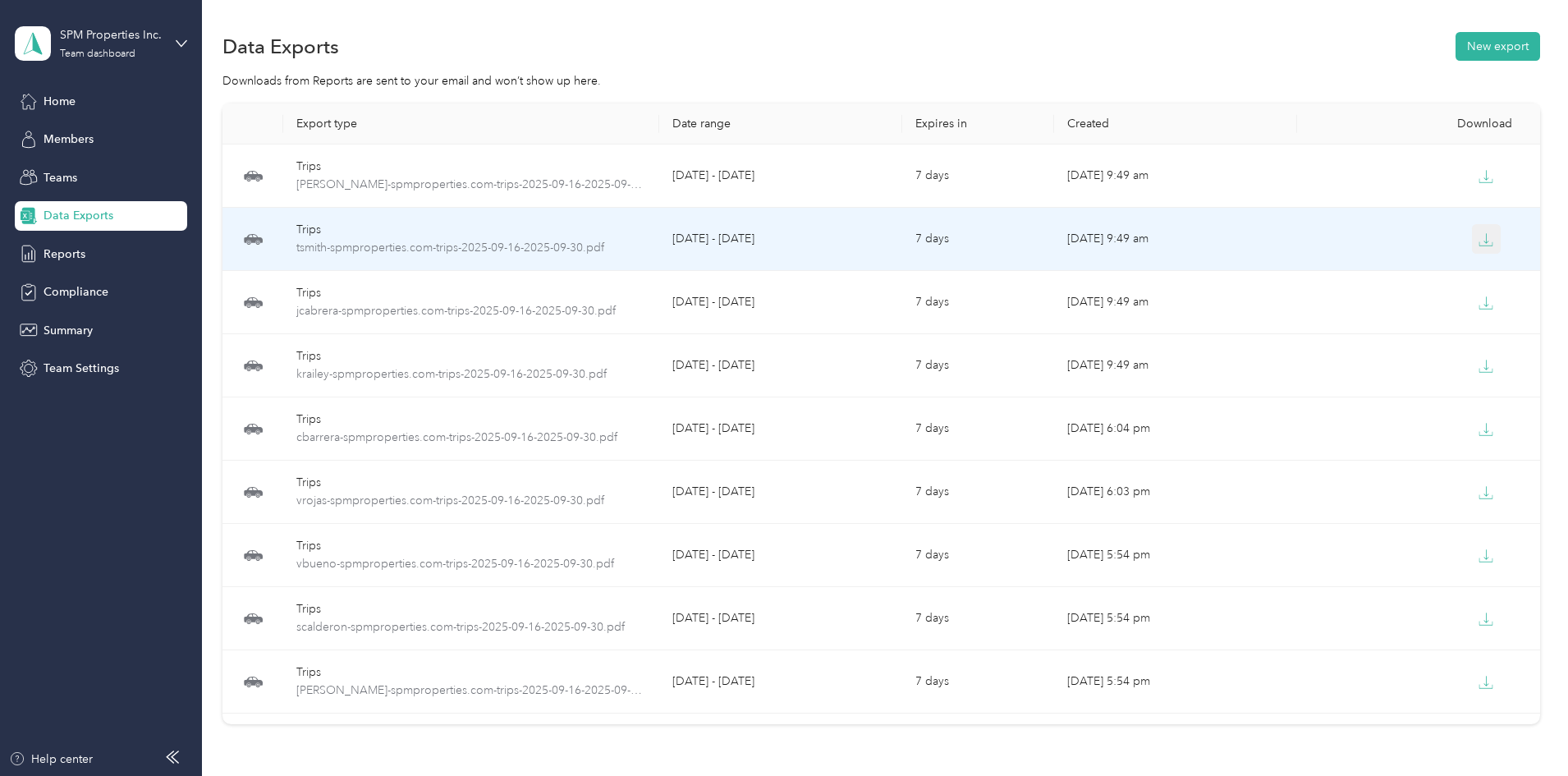
click at [1479, 239] on icon "button" at bounding box center [1486, 240] width 15 height 15
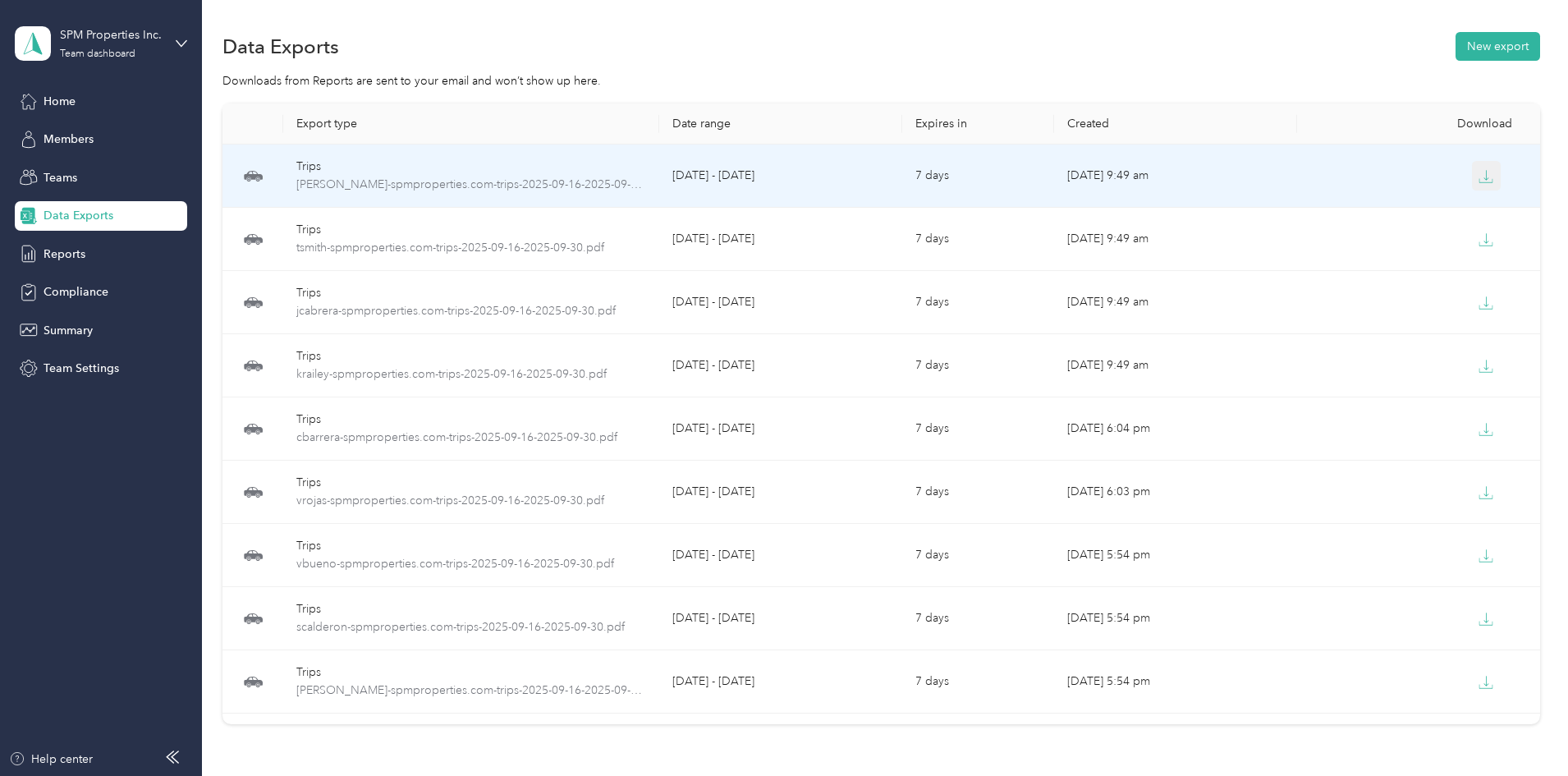
click at [1479, 177] on icon "button" at bounding box center [1486, 177] width 15 height 15
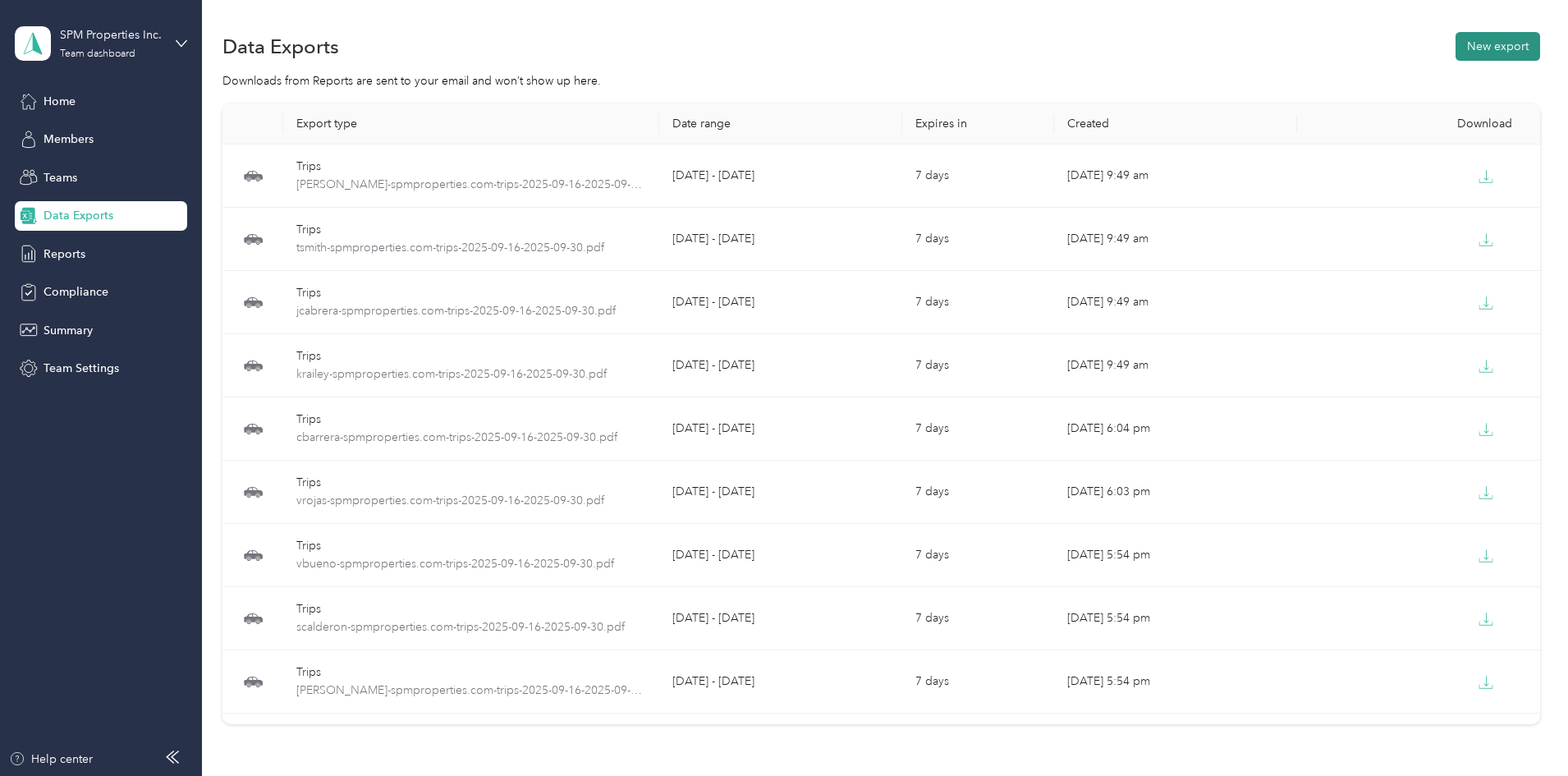
click at [1456, 54] on button "New export" at bounding box center [1498, 46] width 84 height 29
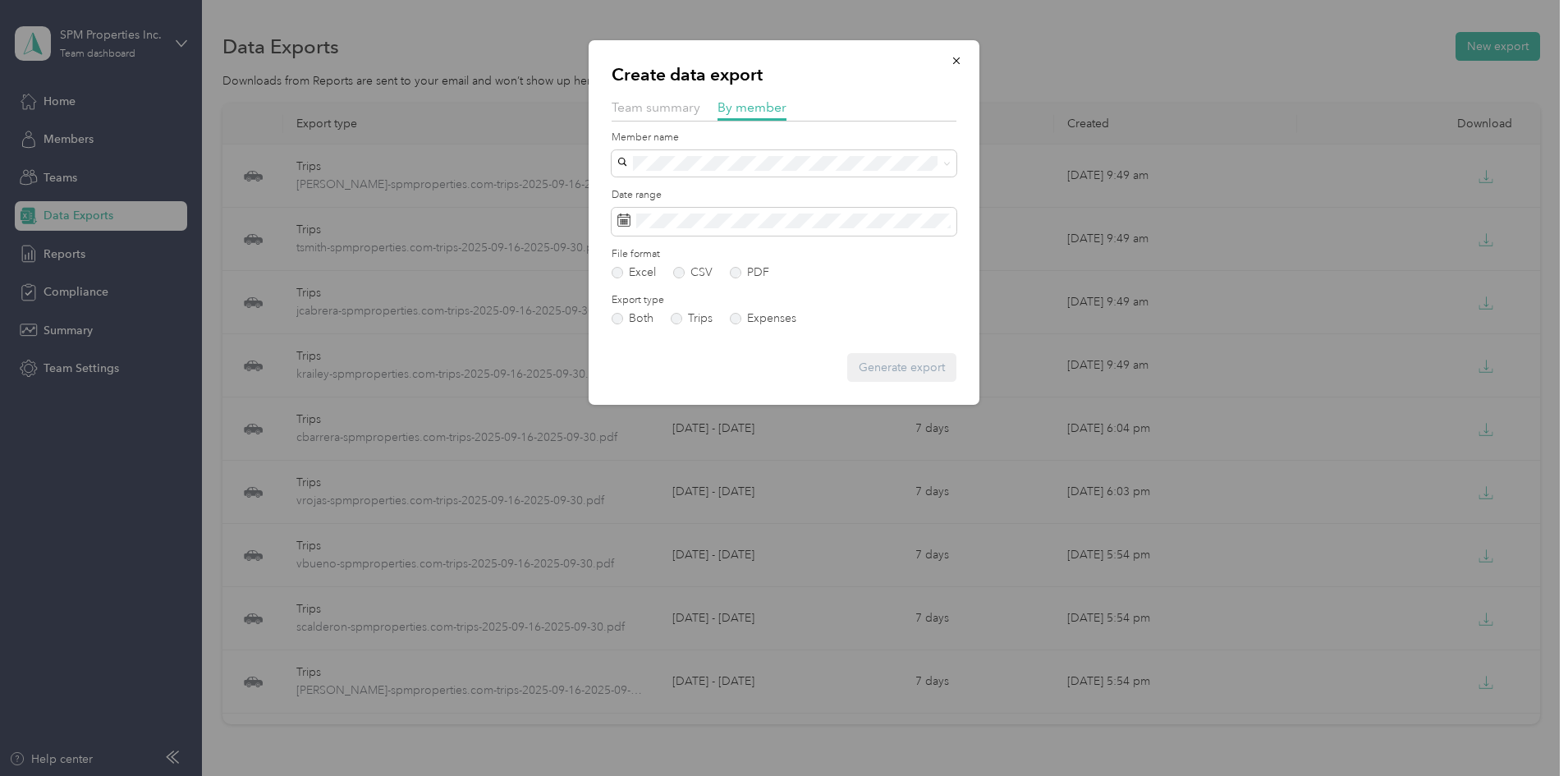
click at [733, 143] on label "Member name" at bounding box center [784, 138] width 345 height 15
click at [731, 154] on span at bounding box center [784, 163] width 345 height 26
click at [689, 305] on div "[PERSON_NAME]" at bounding box center [784, 303] width 322 height 17
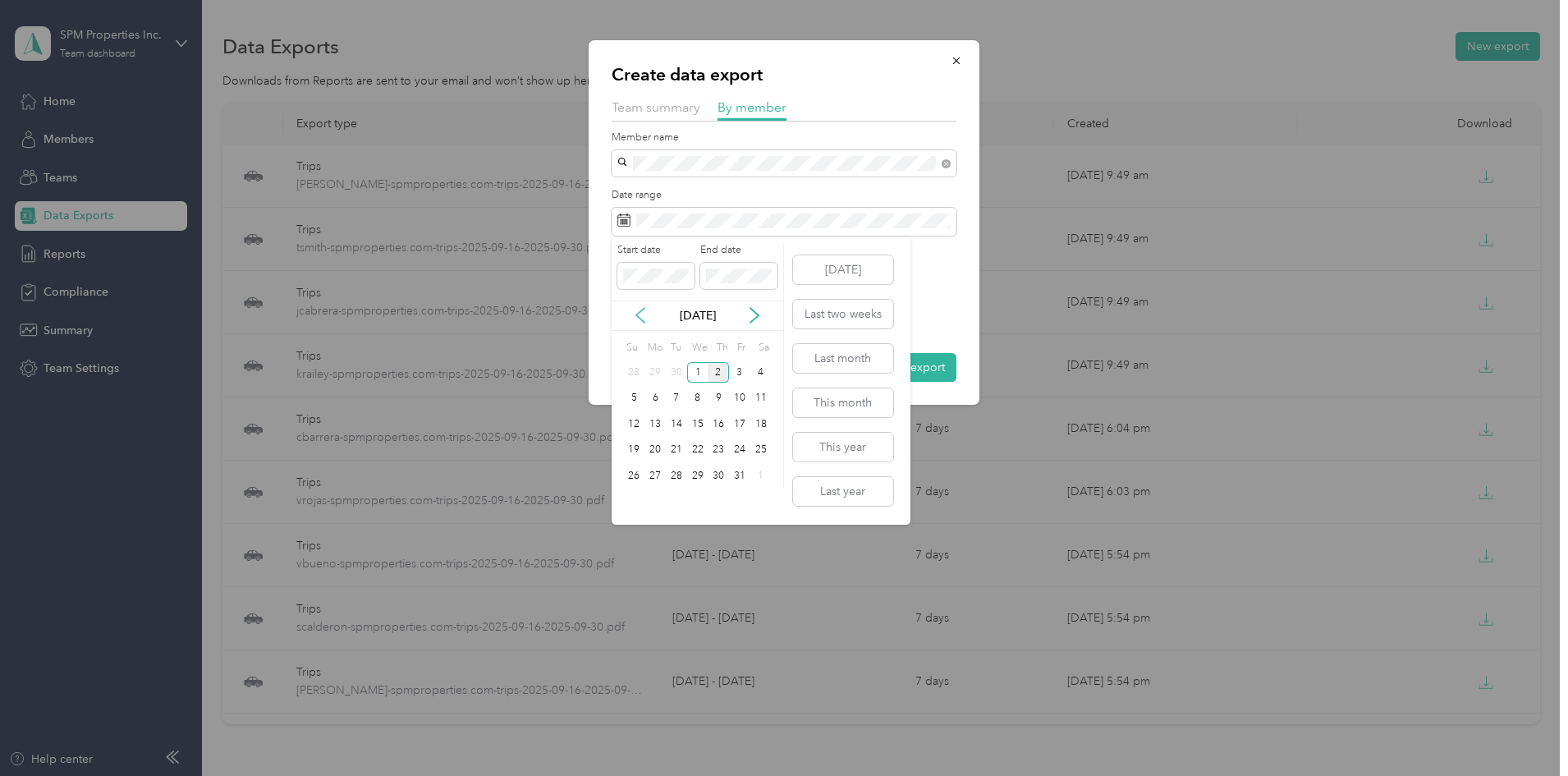
click at [647, 310] on icon at bounding box center [640, 315] width 16 height 16
drag, startPoint x: 676, startPoint y: 422, endPoint x: 671, endPoint y: 450, distance: 28.4
click at [676, 423] on div "16" at bounding box center [676, 424] width 21 height 20
click at [673, 465] on div "30" at bounding box center [676, 476] width 21 height 26
click at [681, 478] on div "30" at bounding box center [676, 476] width 21 height 20
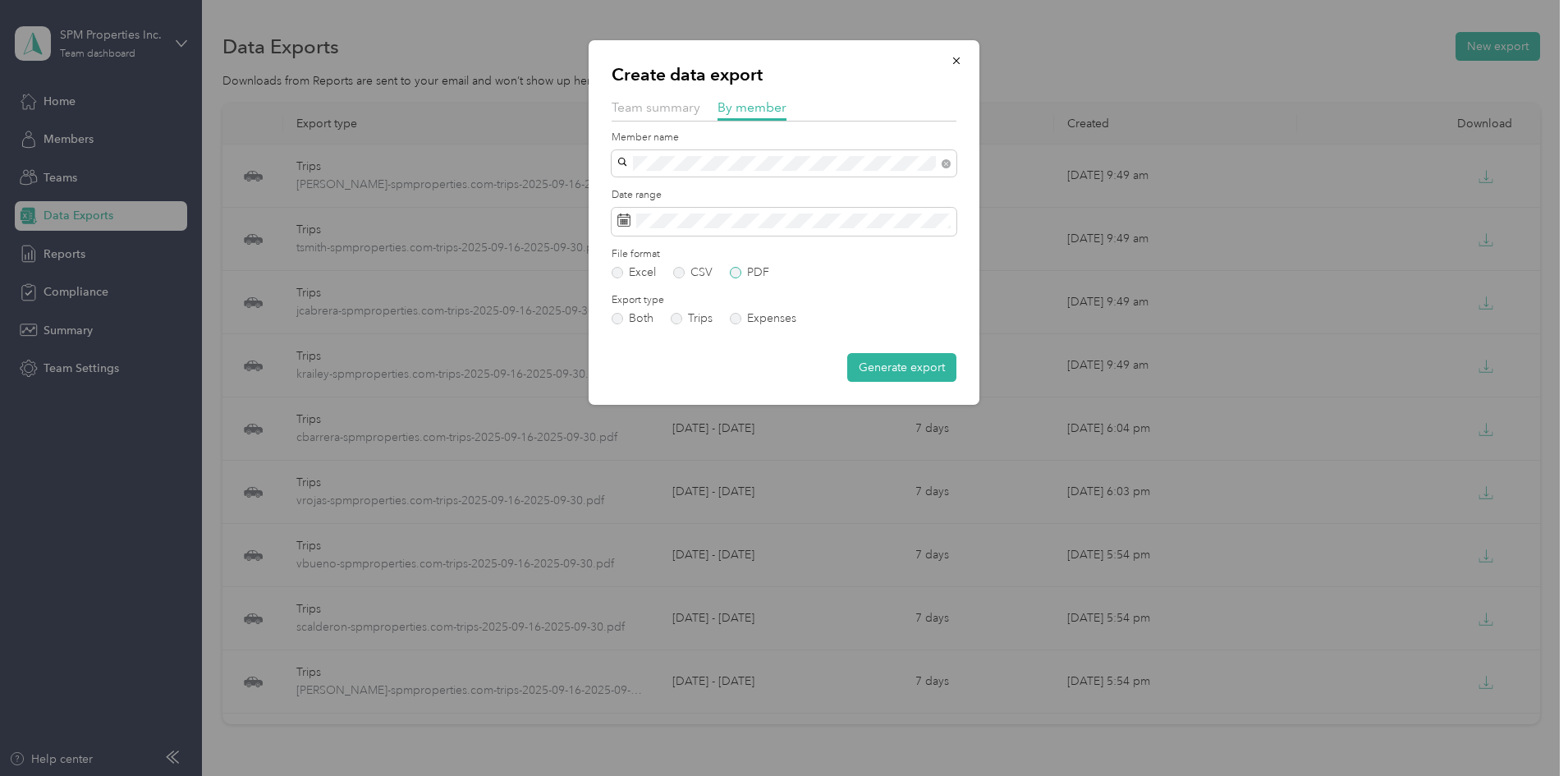
click at [760, 270] on label "PDF" at bounding box center [749, 272] width 40 height 12
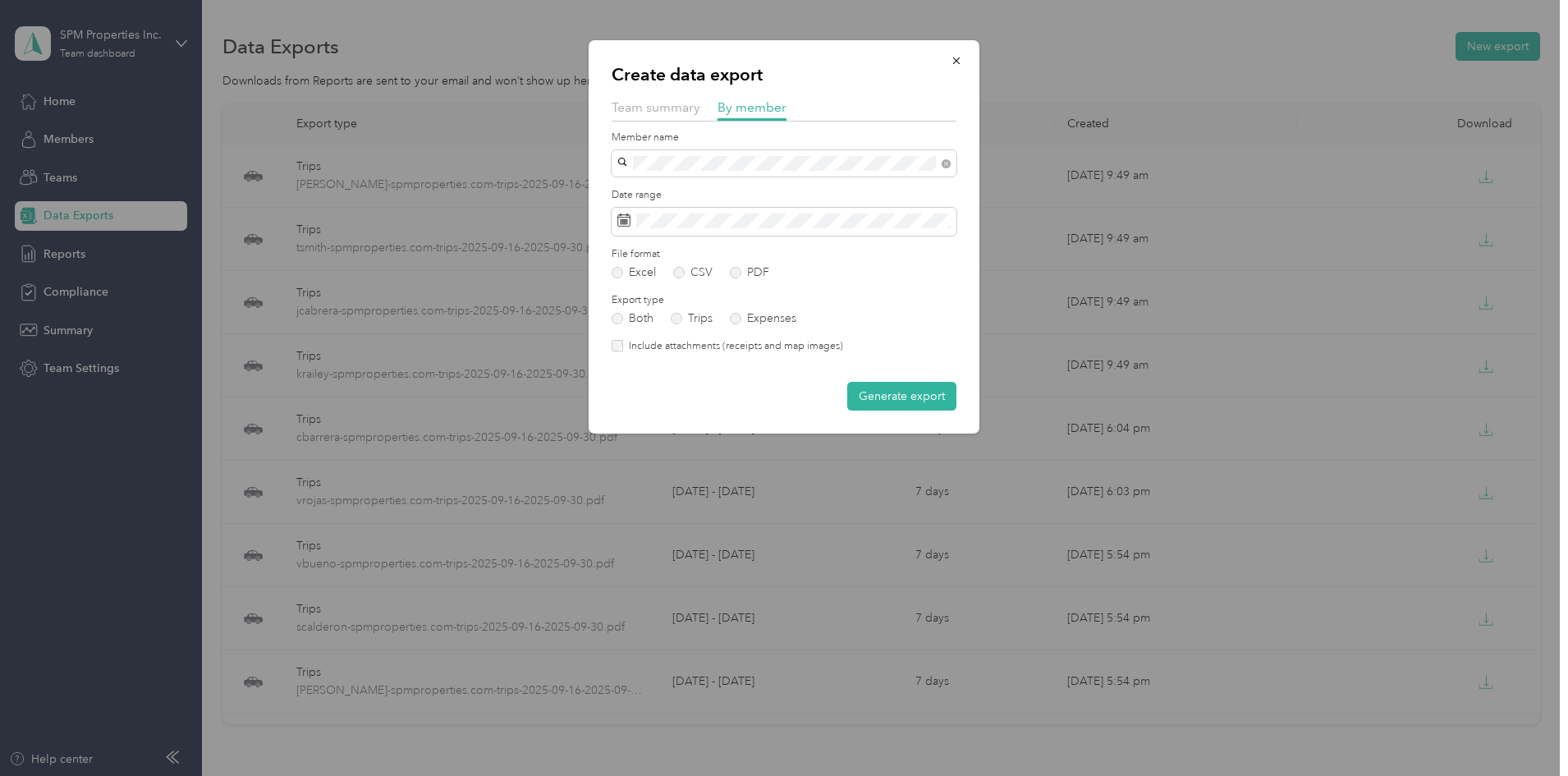
click at [656, 342] on label "Include attachments (receipts and map images)" at bounding box center [733, 347] width 220 height 15
click at [914, 400] on button "Generate export" at bounding box center [902, 396] width 109 height 29
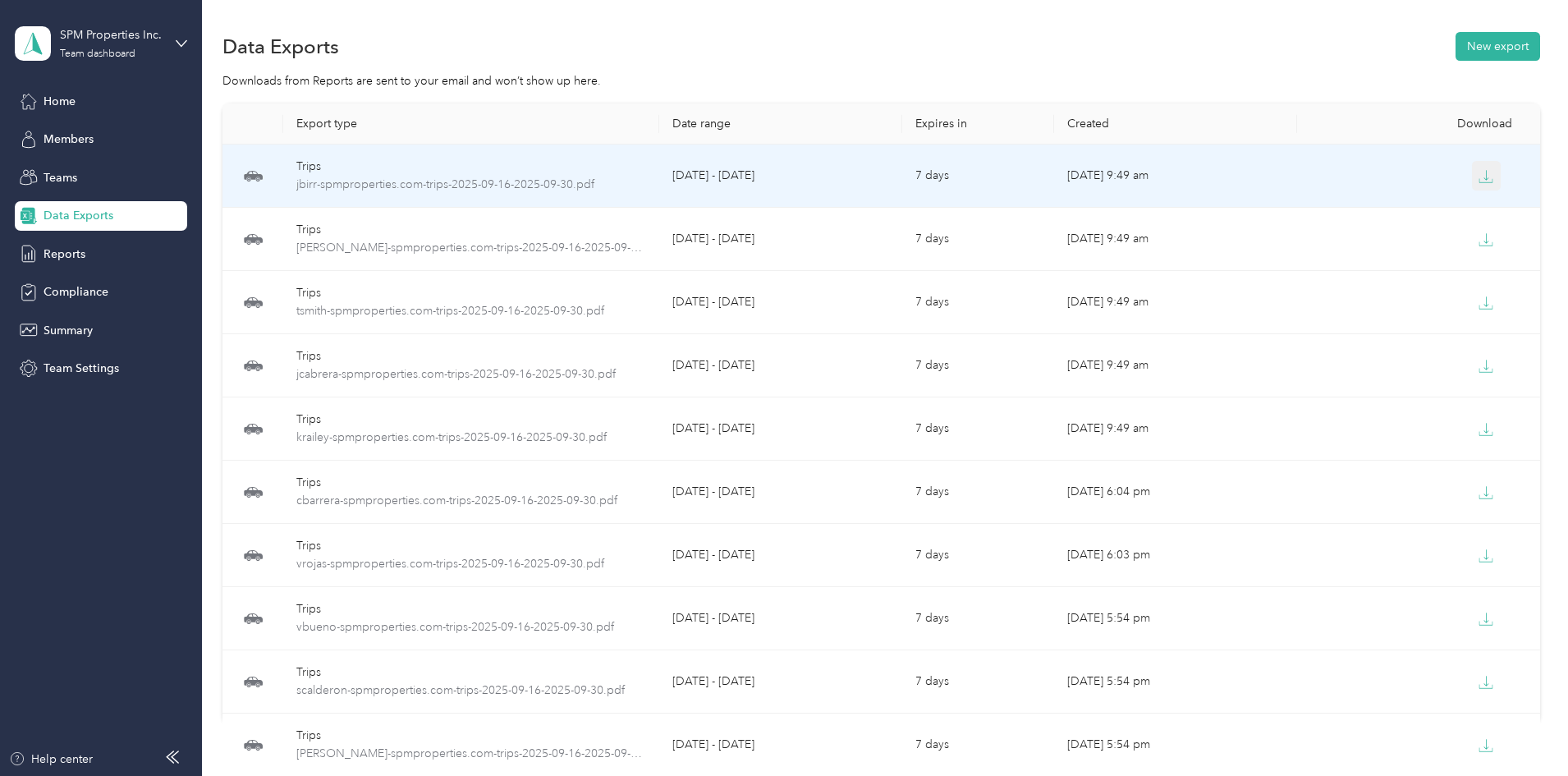
click at [1479, 170] on icon "button" at bounding box center [1486, 177] width 15 height 15
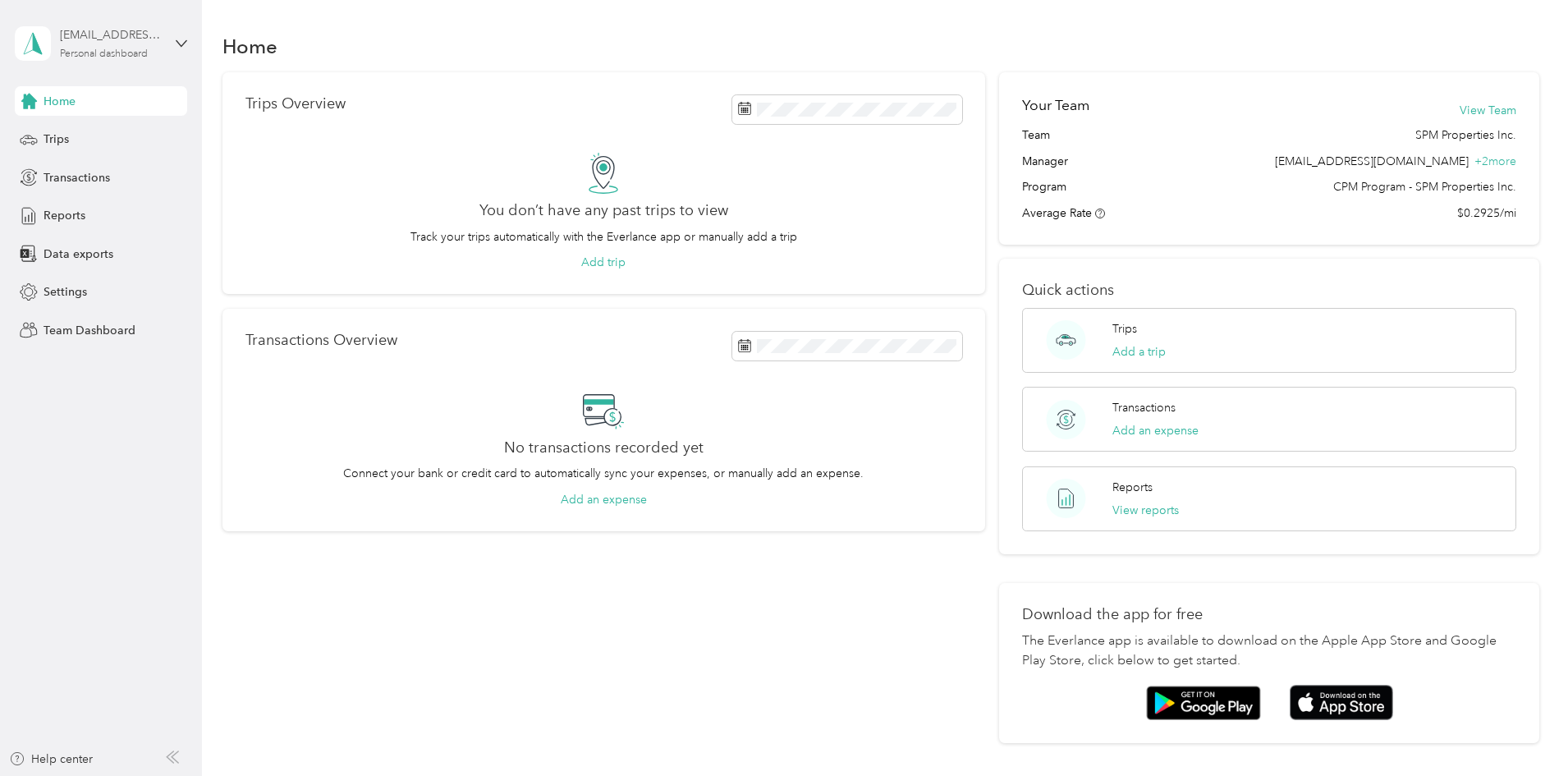
click at [132, 51] on div "Personal dashboard" at bounding box center [104, 54] width 88 height 10
click at [80, 132] on div "Team dashboard" at bounding box center [73, 135] width 88 height 17
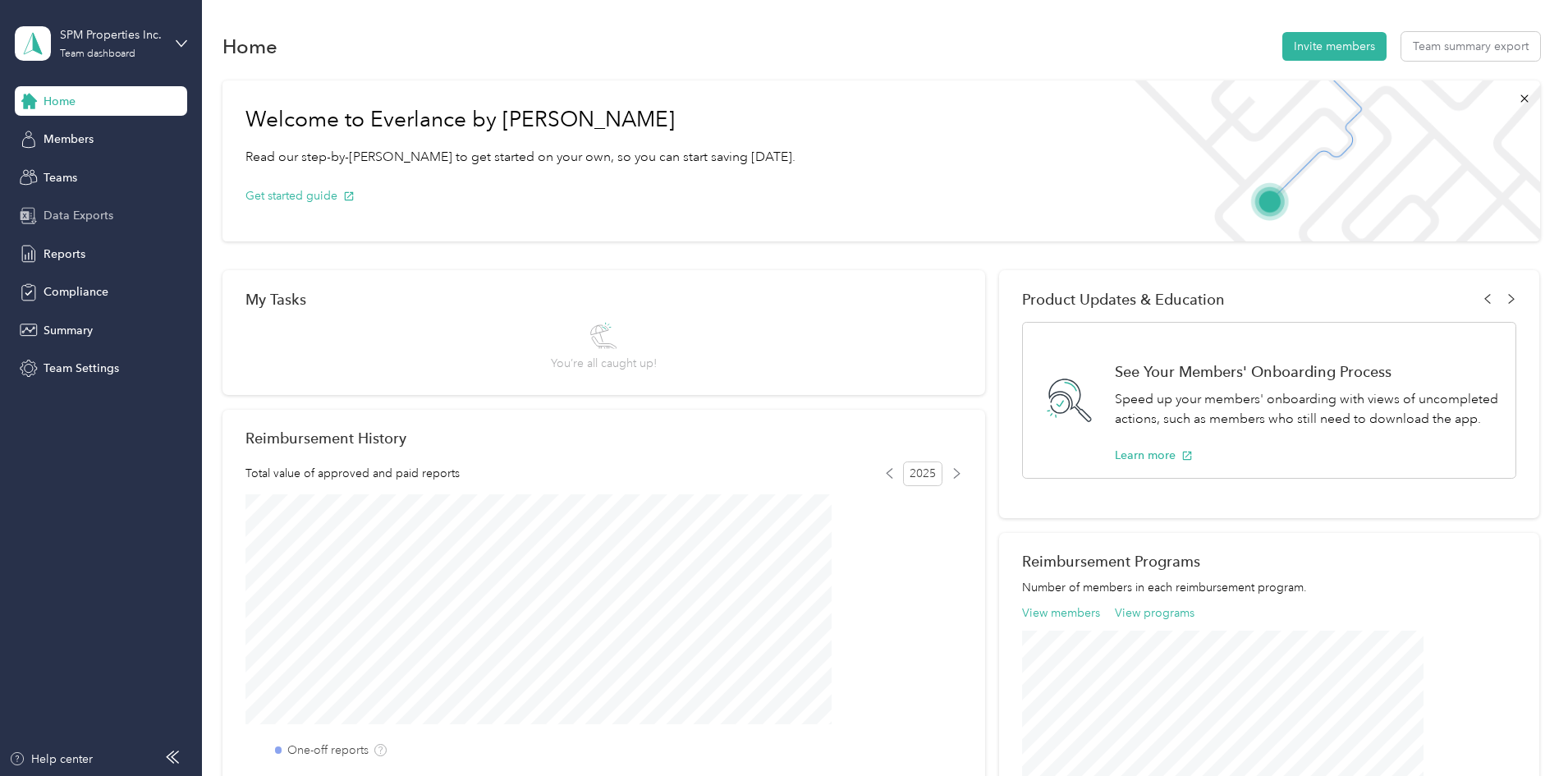
click at [67, 212] on span "Data Exports" at bounding box center [78, 215] width 70 height 17
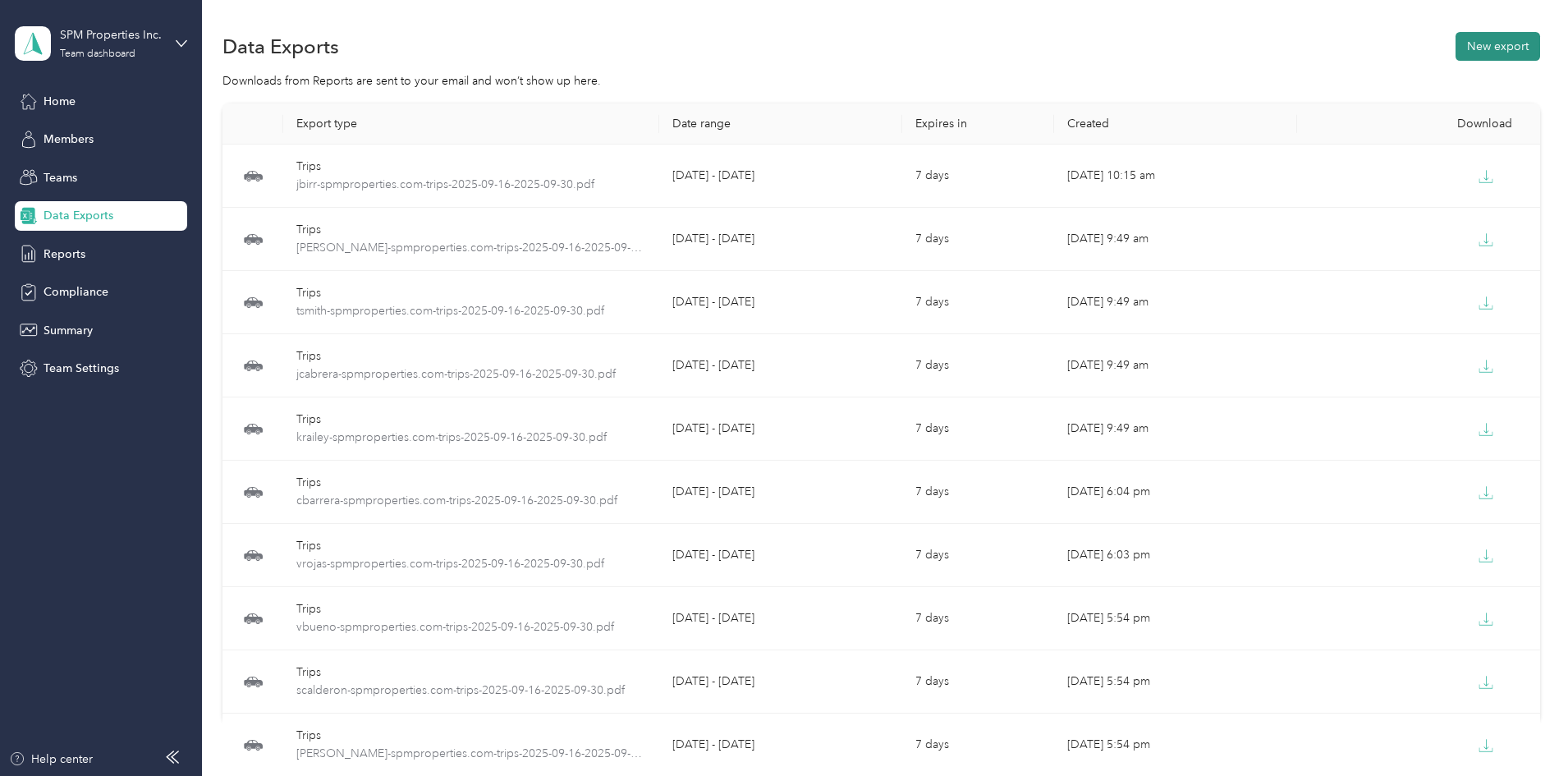
click at [1456, 42] on button "New export" at bounding box center [1498, 46] width 84 height 29
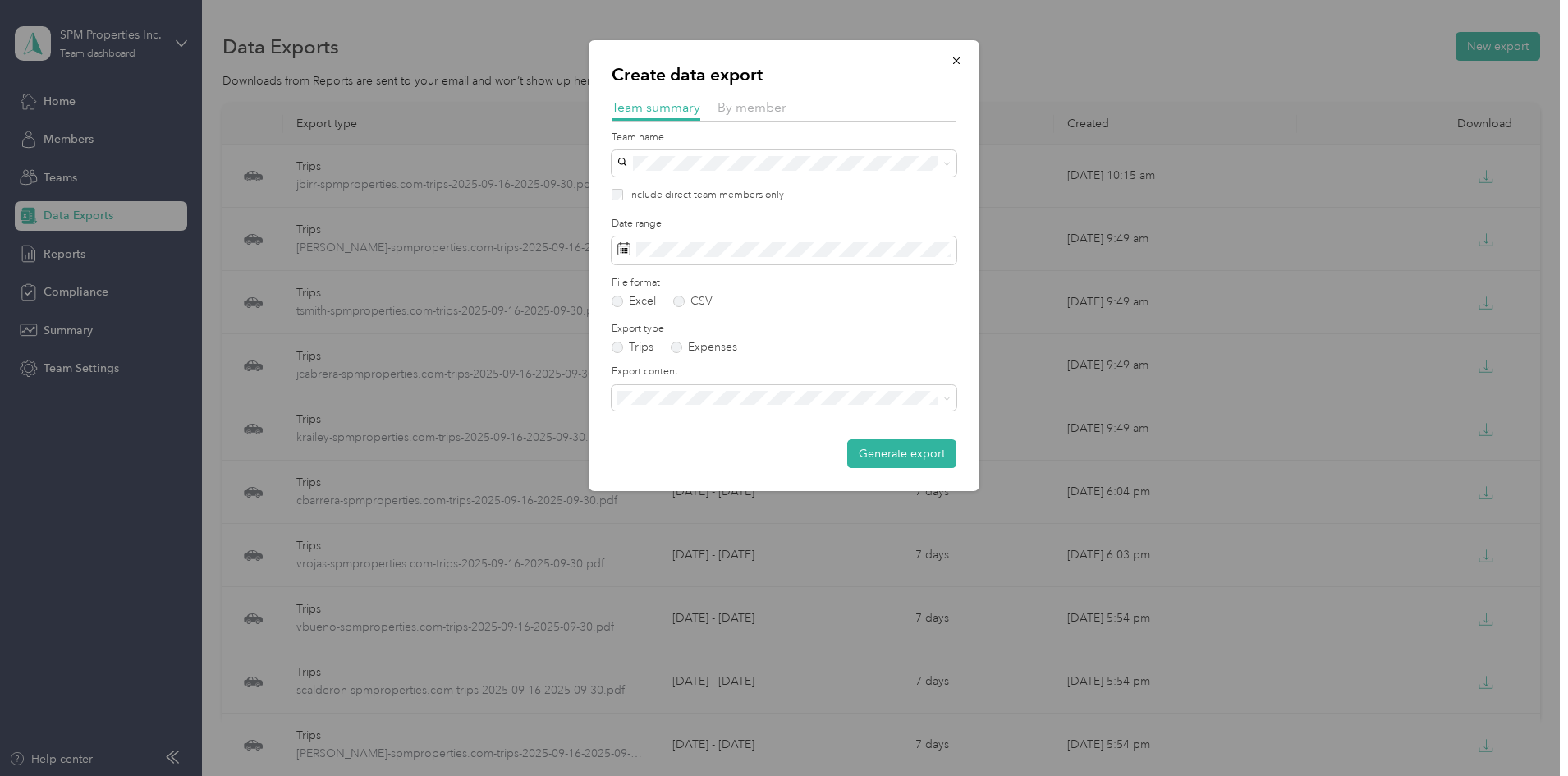
drag, startPoint x: 752, startPoint y: 107, endPoint x: 759, endPoint y: 124, distance: 18.4
click at [753, 106] on span "By member" at bounding box center [752, 107] width 69 height 15
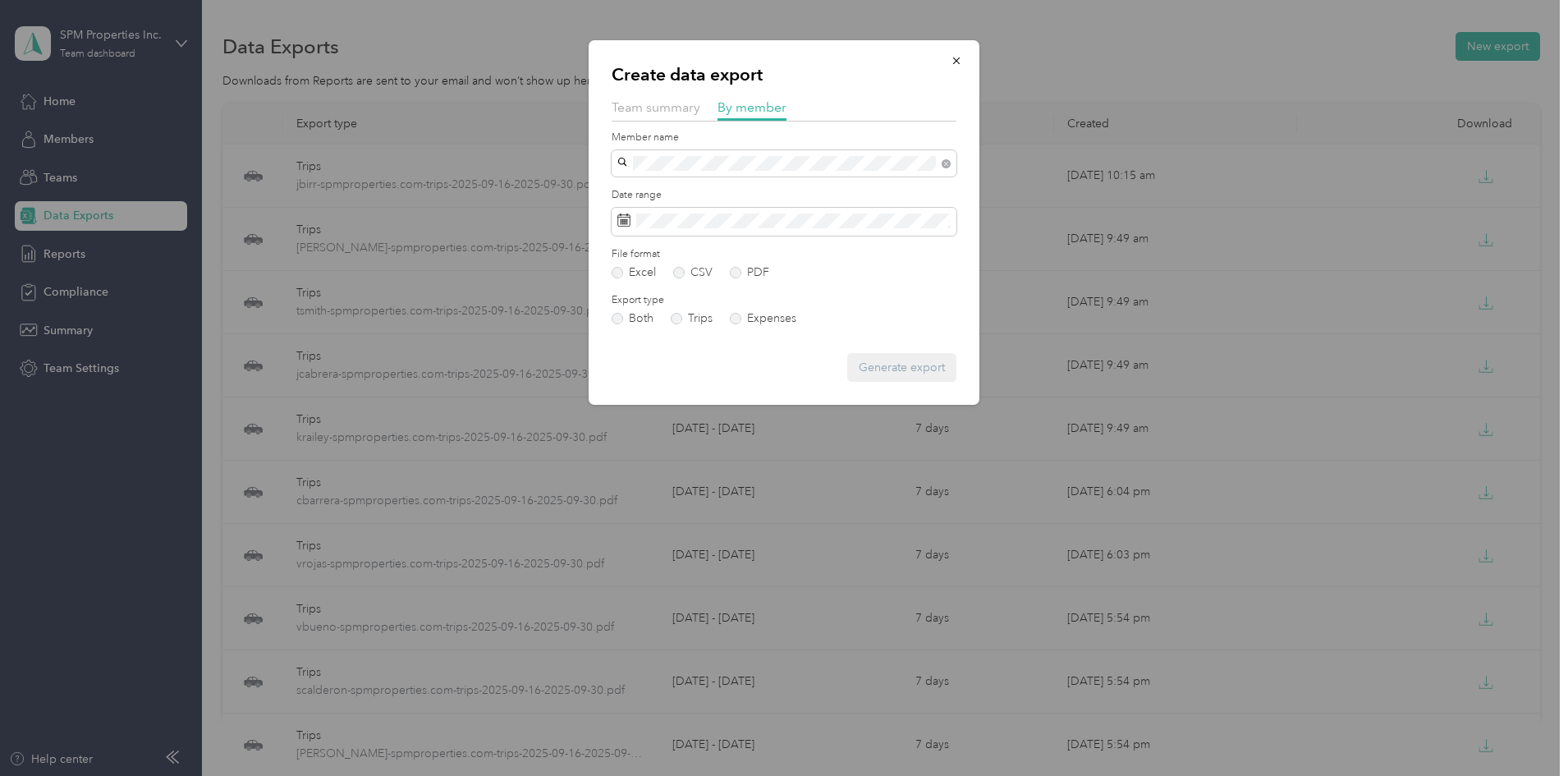
click at [727, 217] on div "[PERSON_NAME]" at bounding box center [784, 221] width 322 height 17
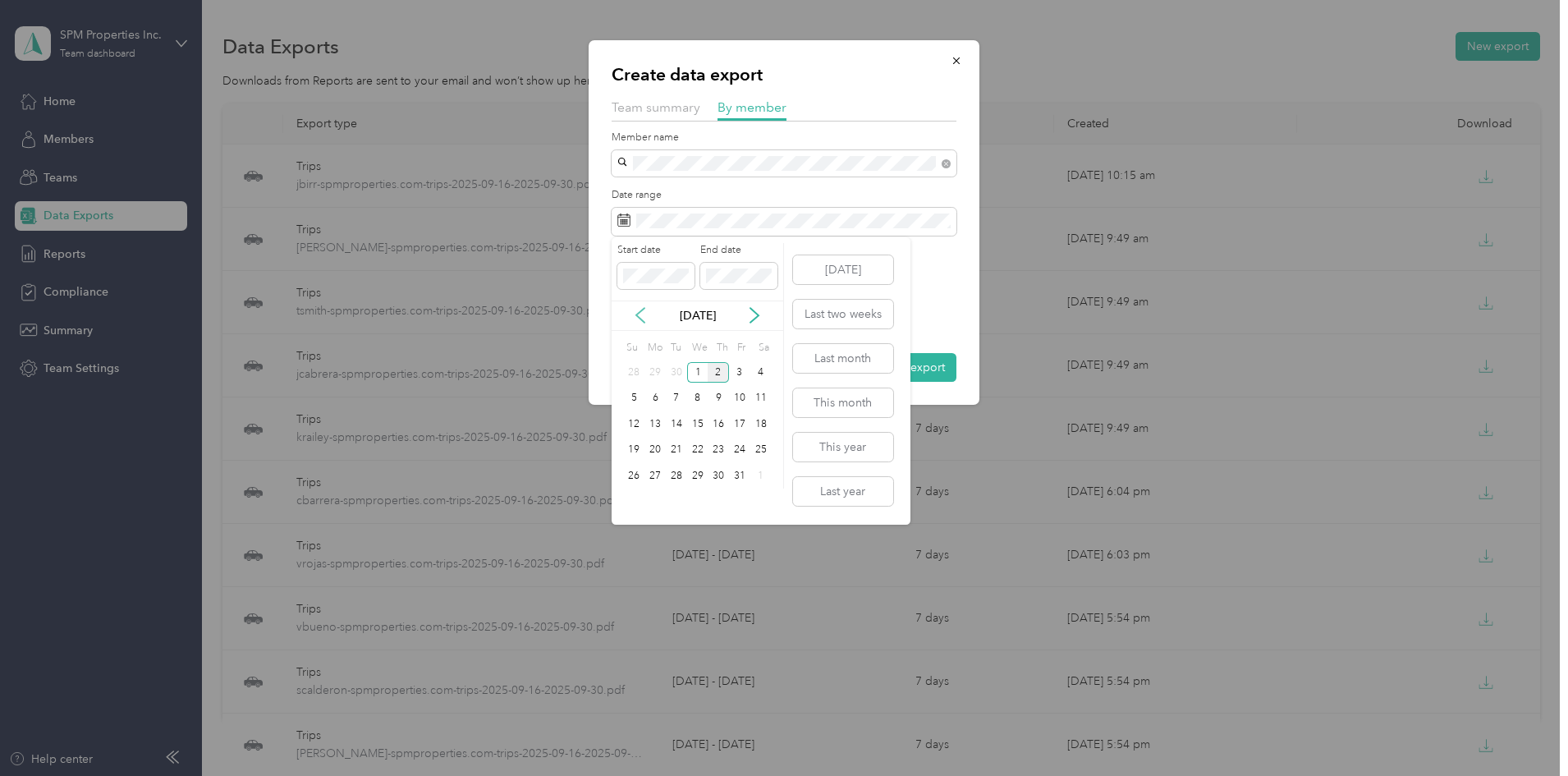
click at [640, 315] on icon at bounding box center [640, 315] width 16 height 16
click at [678, 425] on div "16" at bounding box center [676, 424] width 21 height 20
click at [681, 472] on div "30" at bounding box center [676, 476] width 21 height 20
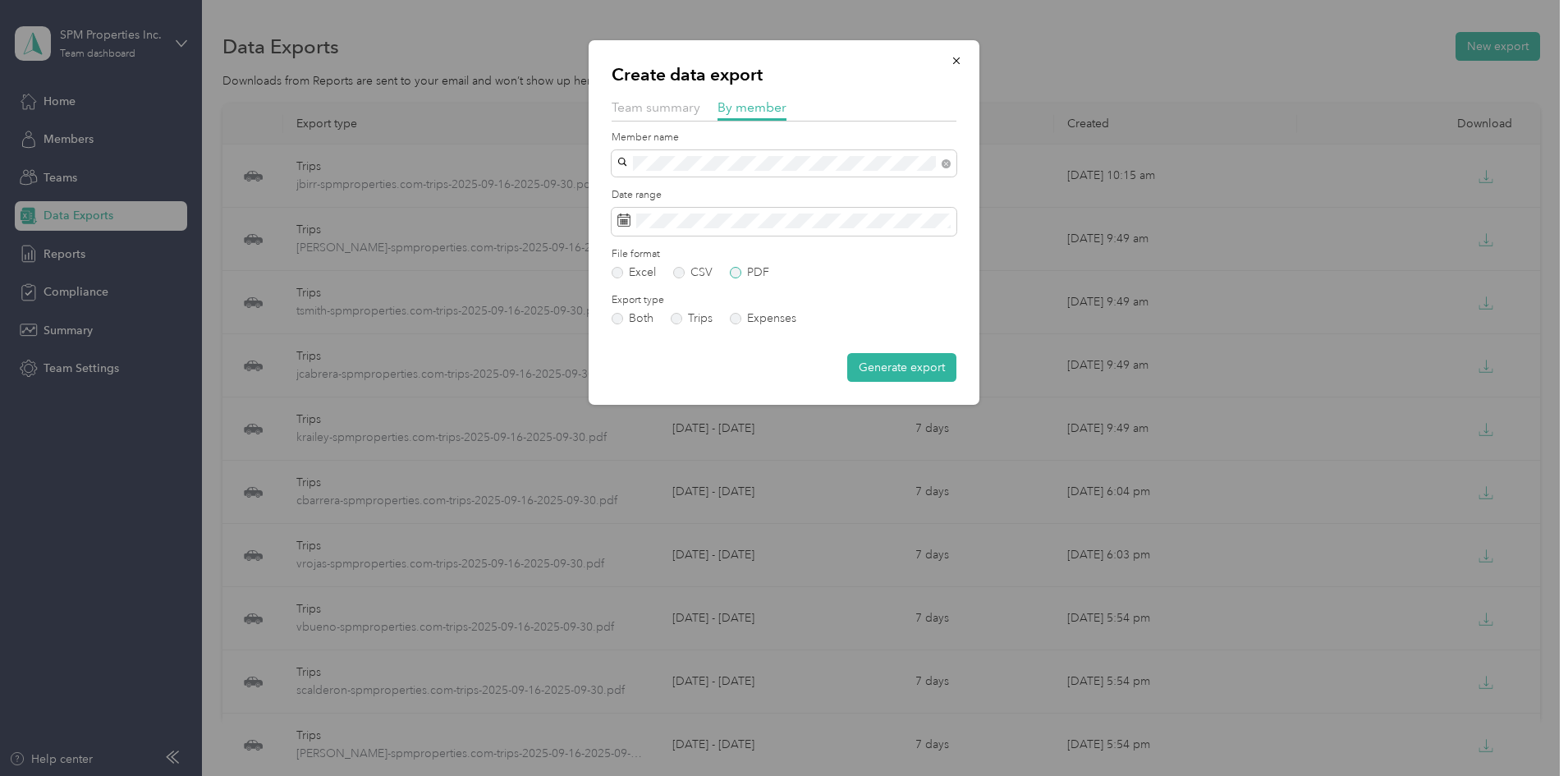
click at [734, 267] on label "PDF" at bounding box center [749, 272] width 40 height 12
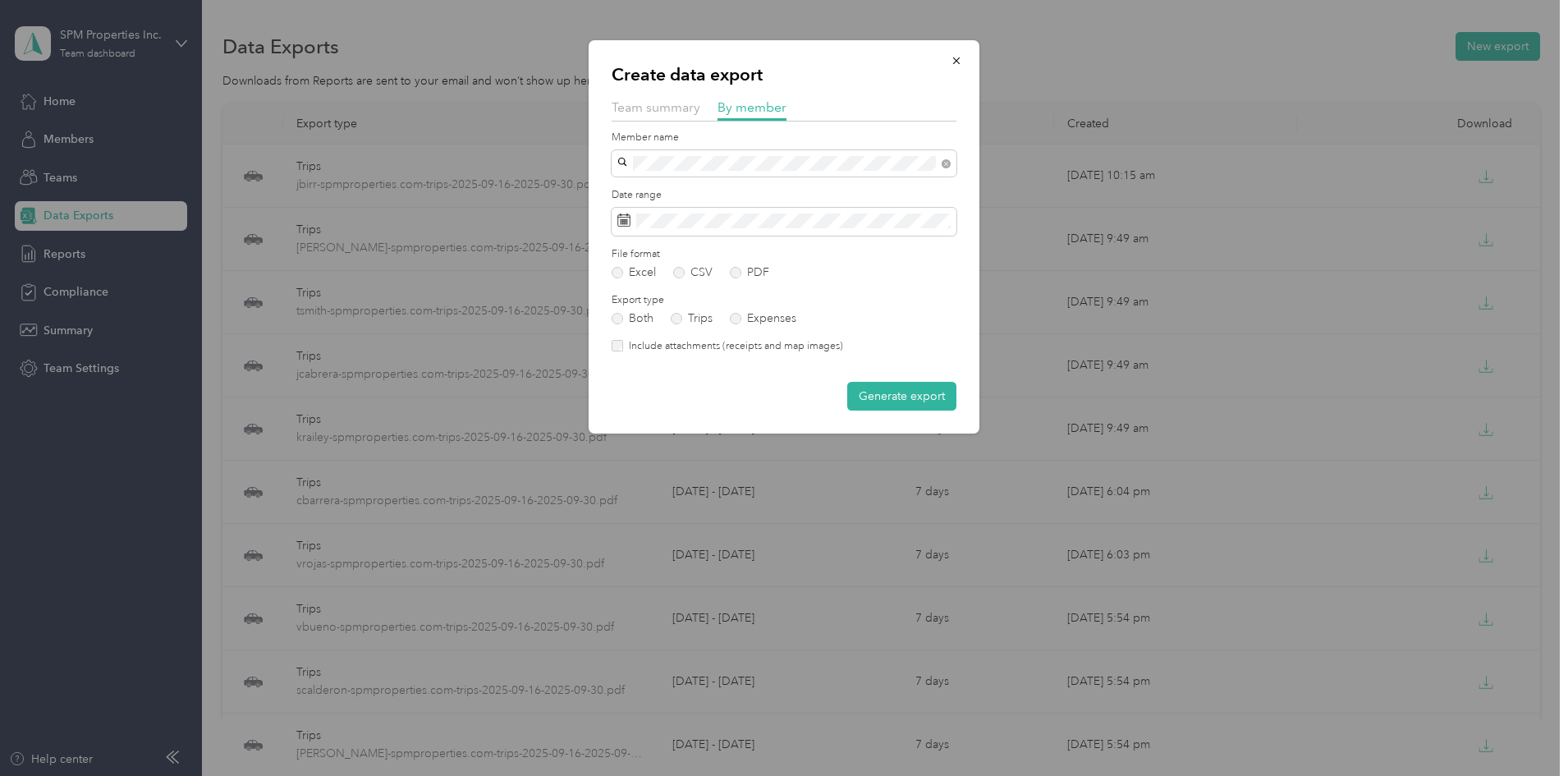
click at [736, 347] on label "Include attachments (receipts and map images)" at bounding box center [733, 347] width 220 height 15
click at [885, 384] on button "Generate export" at bounding box center [902, 396] width 109 height 29
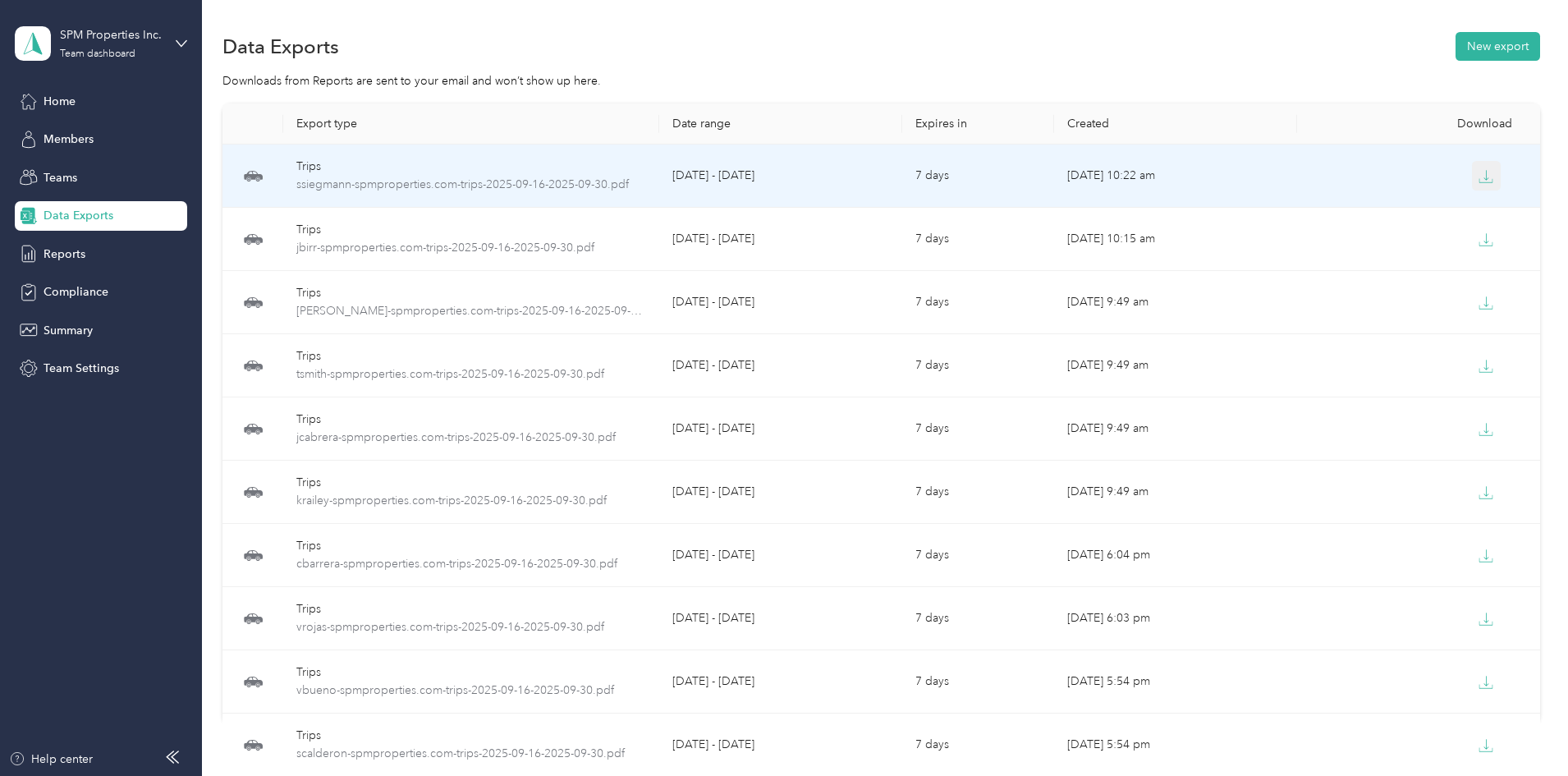
click at [1479, 175] on icon "button" at bounding box center [1486, 177] width 15 height 15
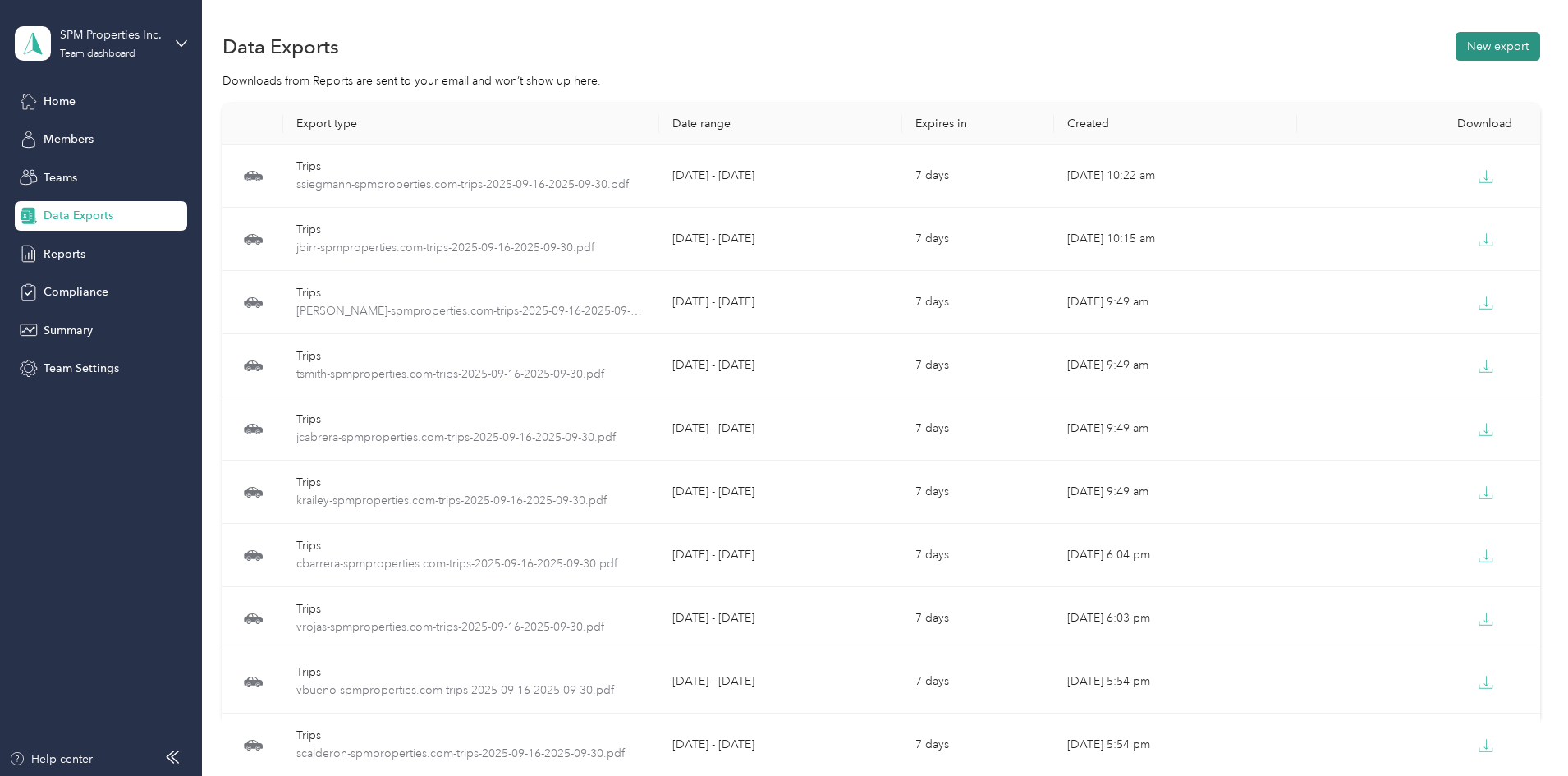
click at [1456, 46] on button "New export" at bounding box center [1498, 46] width 84 height 29
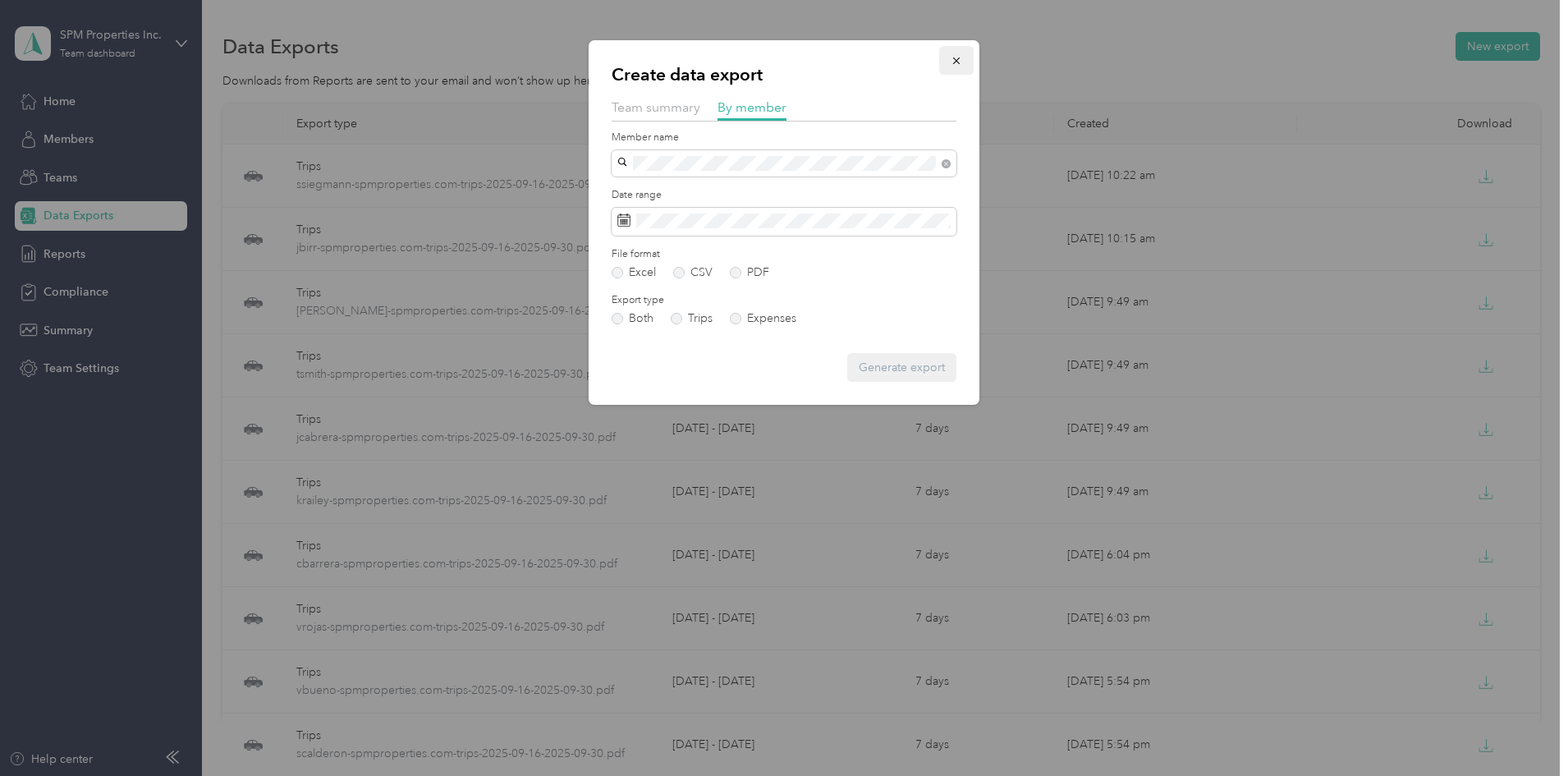
click at [957, 64] on icon "button" at bounding box center [956, 61] width 12 height 12
